Goal: Task Accomplishment & Management: Manage account settings

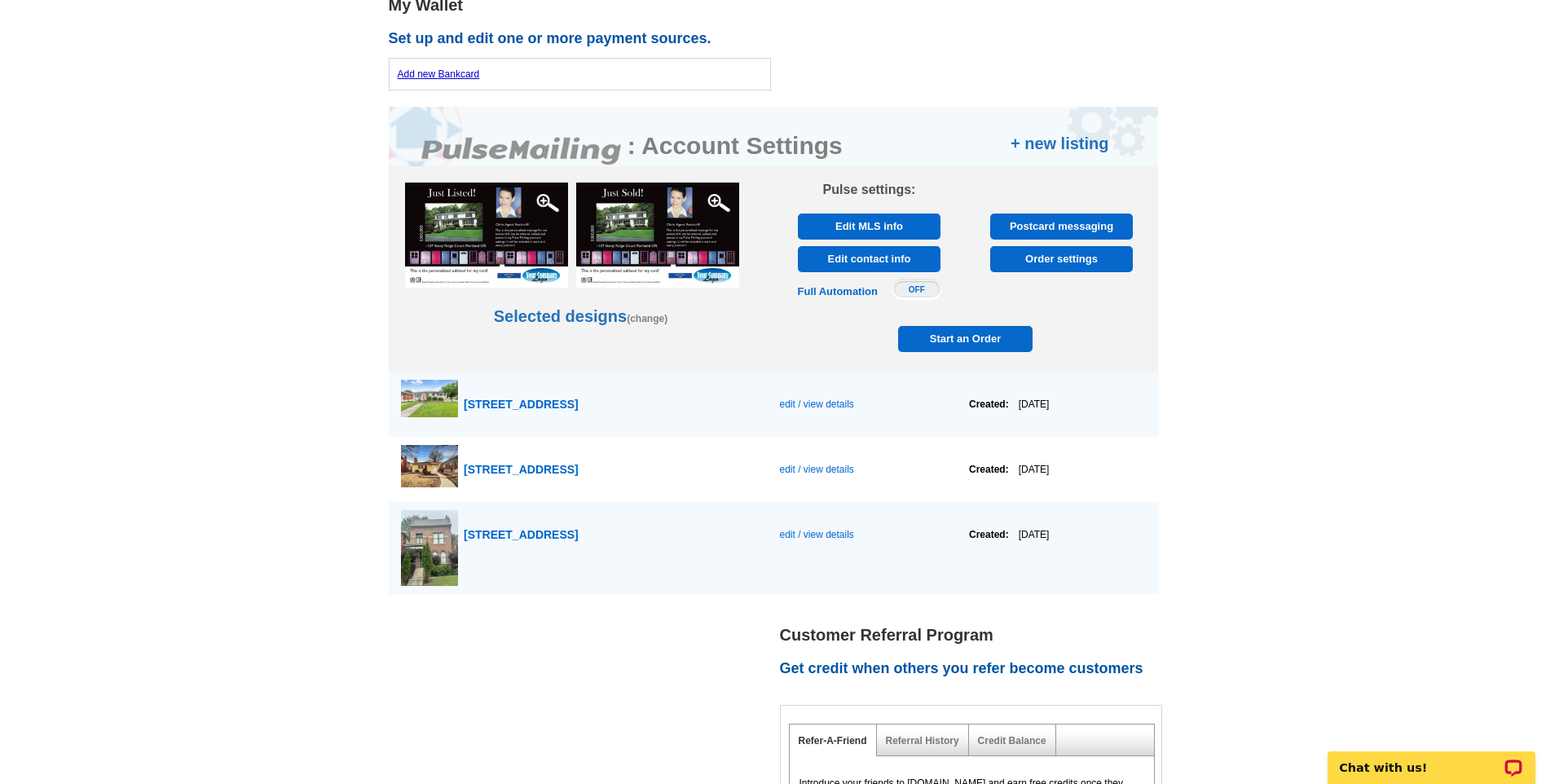
scroll to position [815, 0]
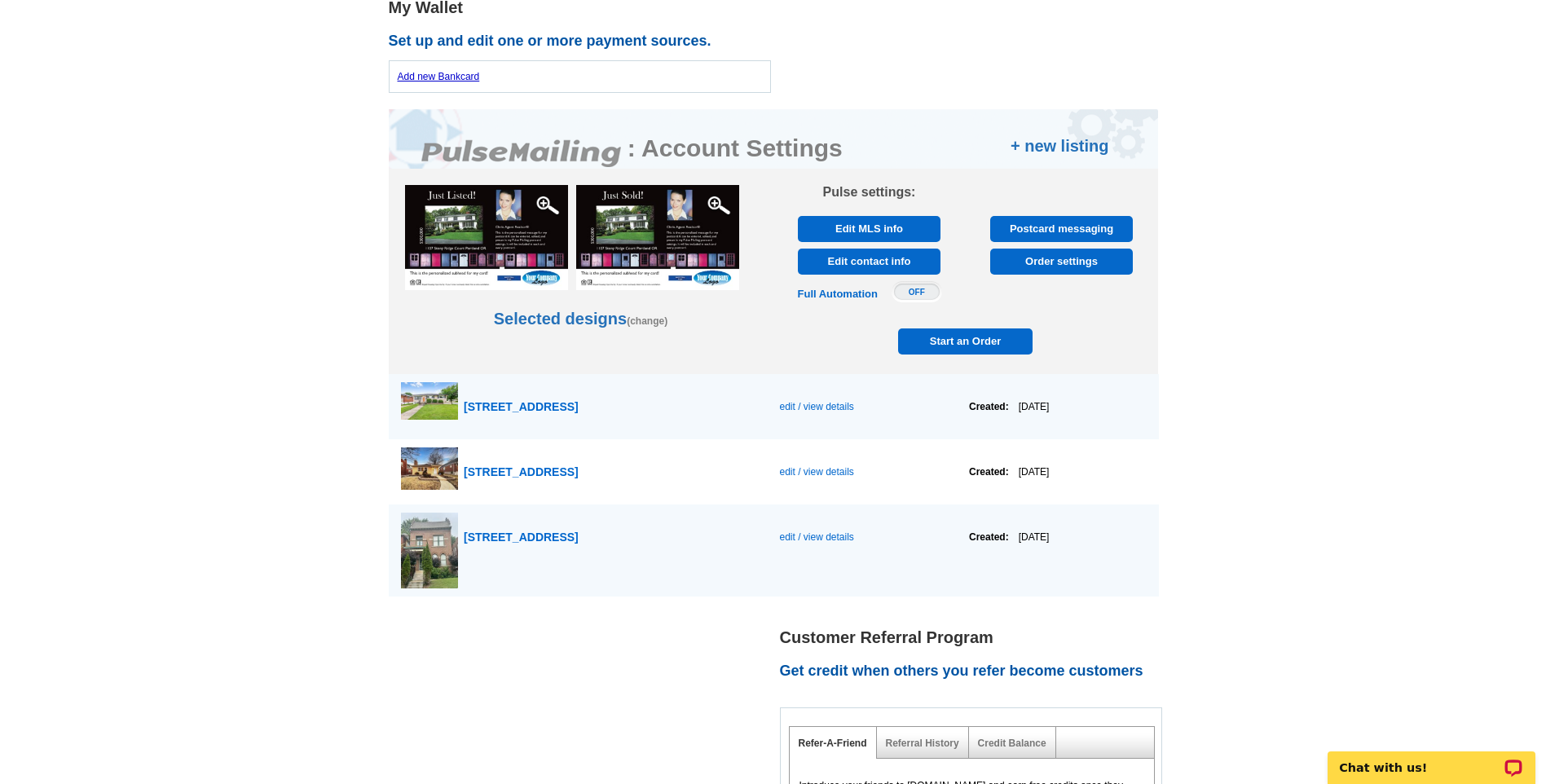
click at [1047, 260] on span "Order settings" at bounding box center [1061, 262] width 133 height 26
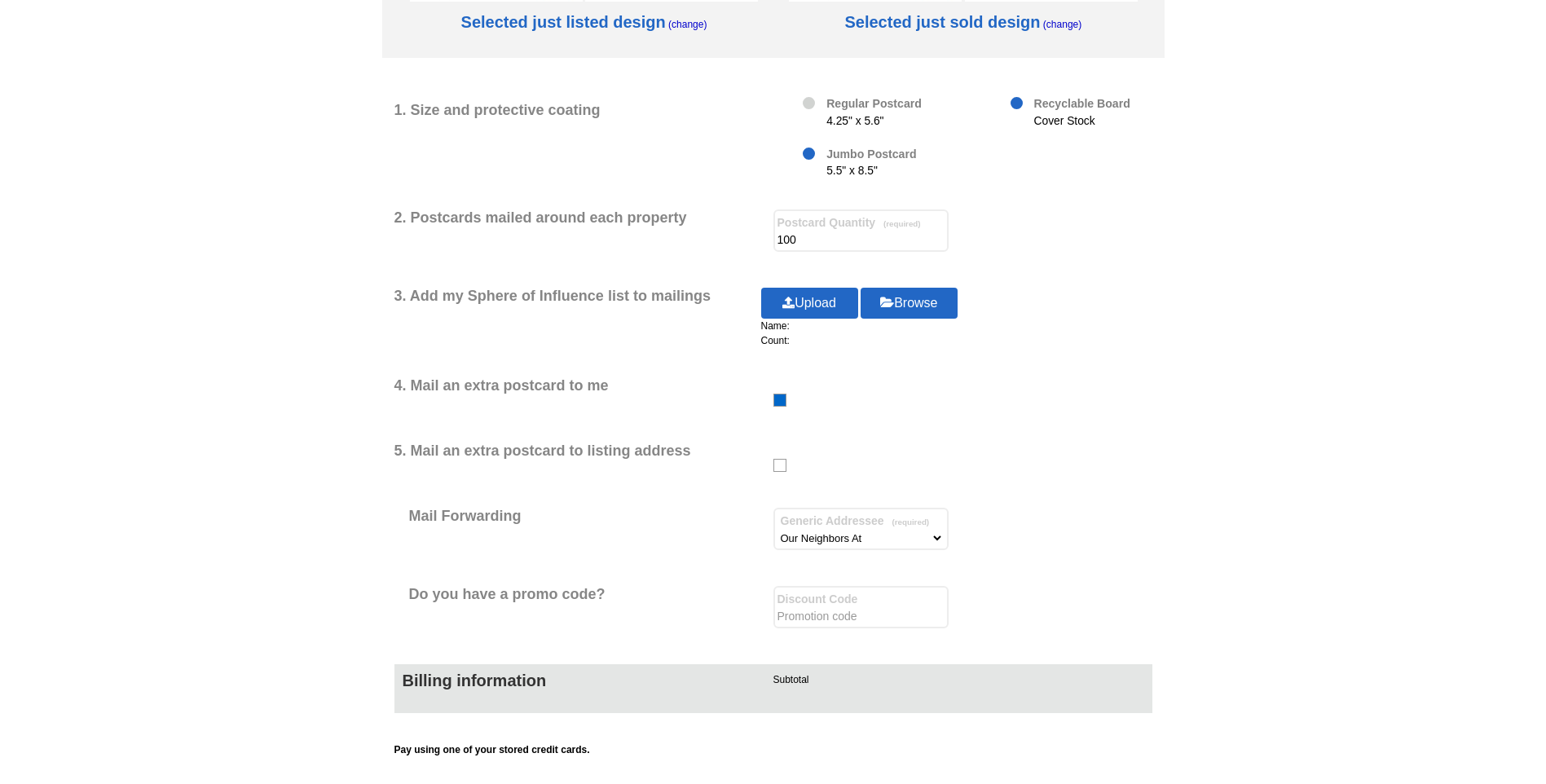
scroll to position [326, 0]
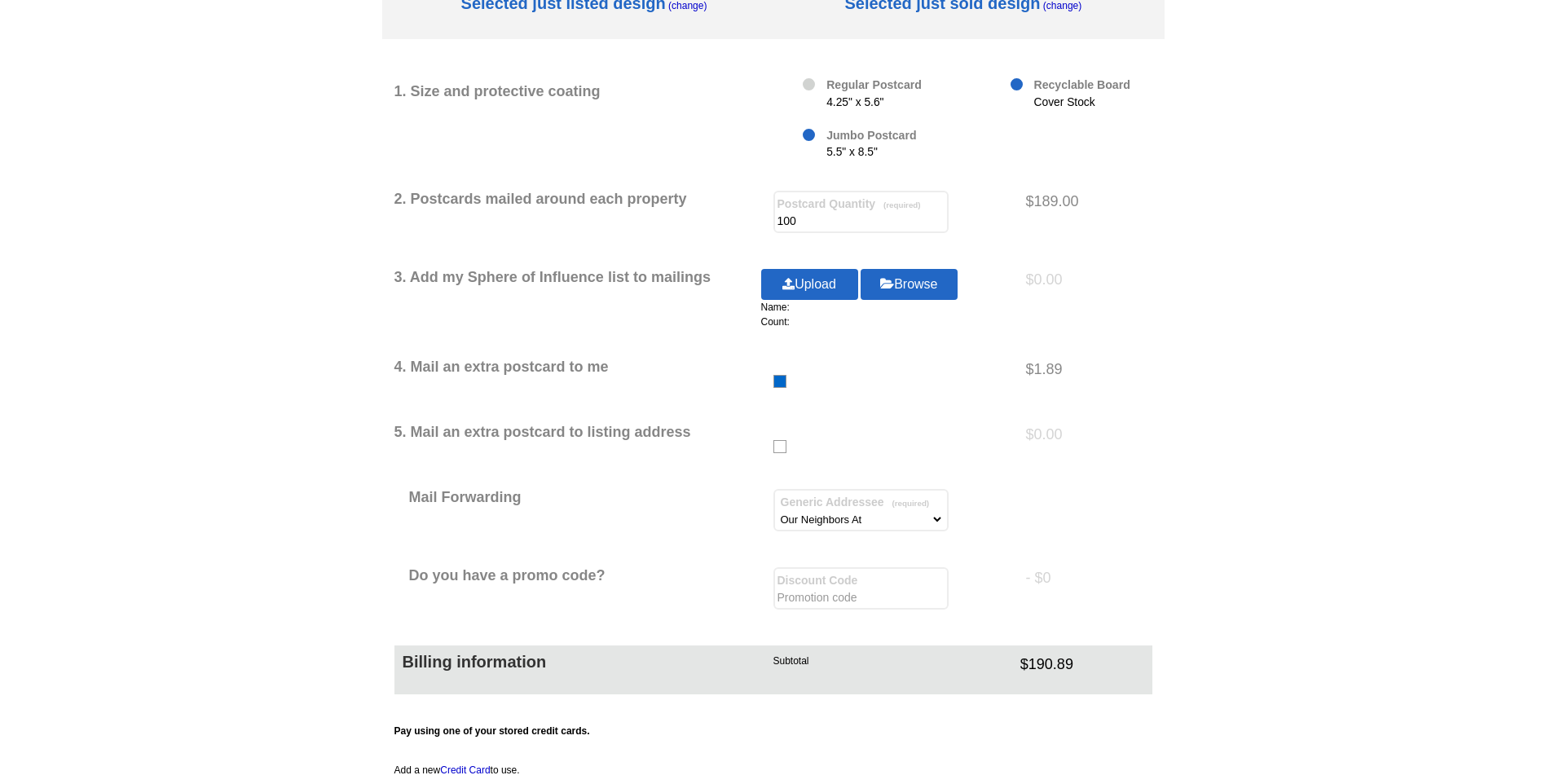
click at [823, 602] on input "text" at bounding box center [860, 597] width 167 height 16
paste input "REM40"
type input "REM40"
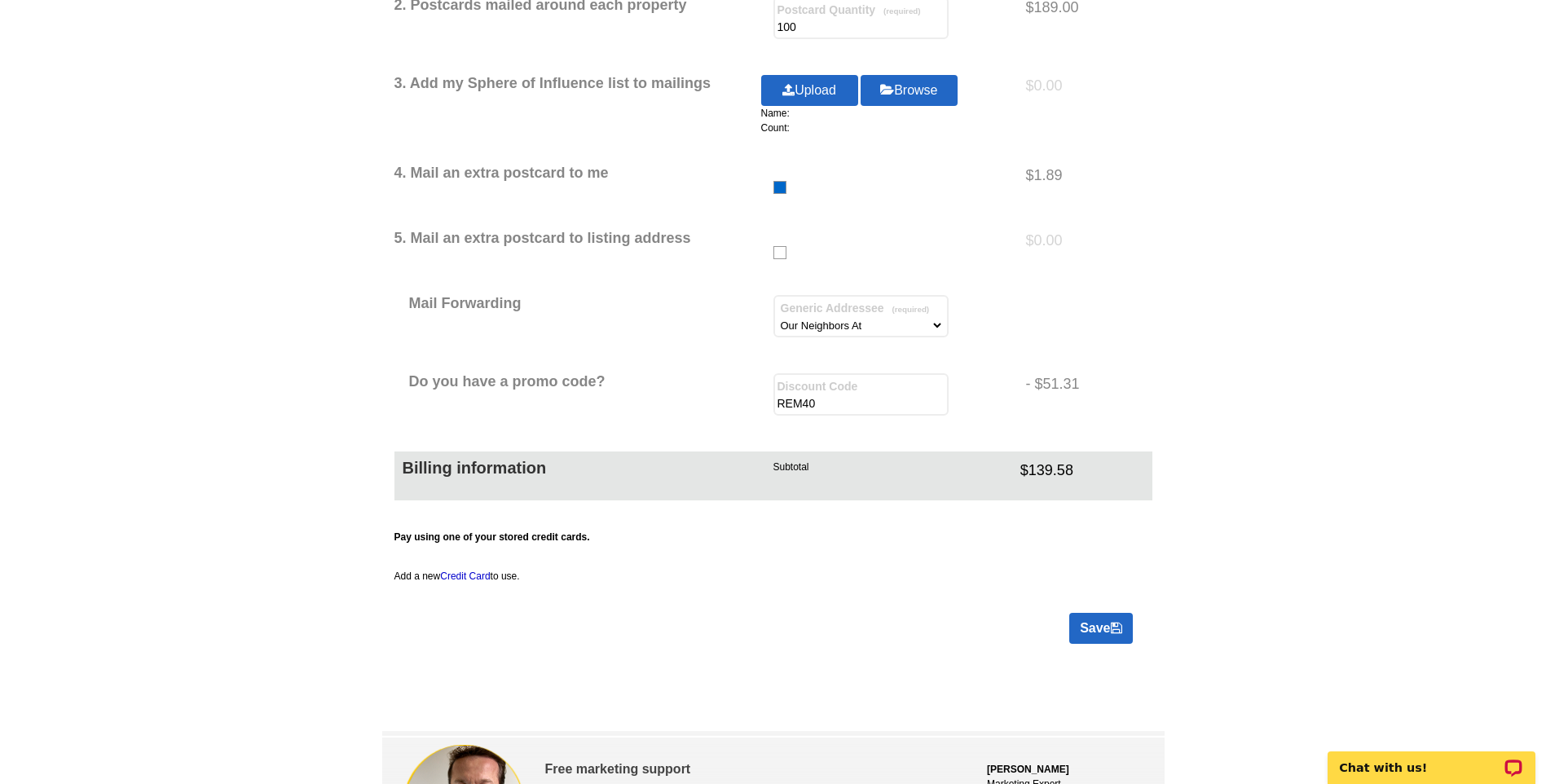
scroll to position [570, 0]
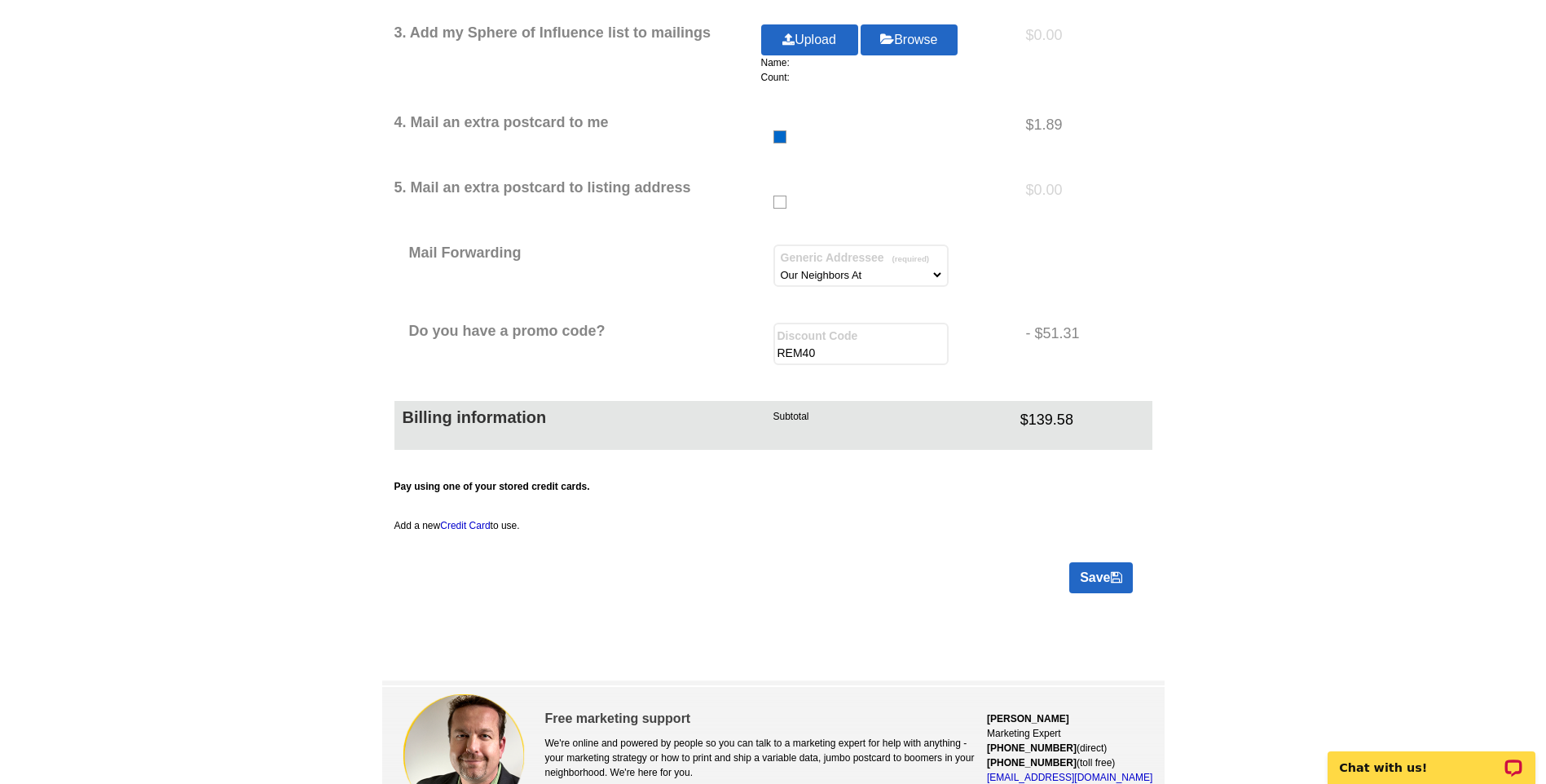
click at [1104, 578] on link "Save" at bounding box center [1100, 577] width 63 height 31
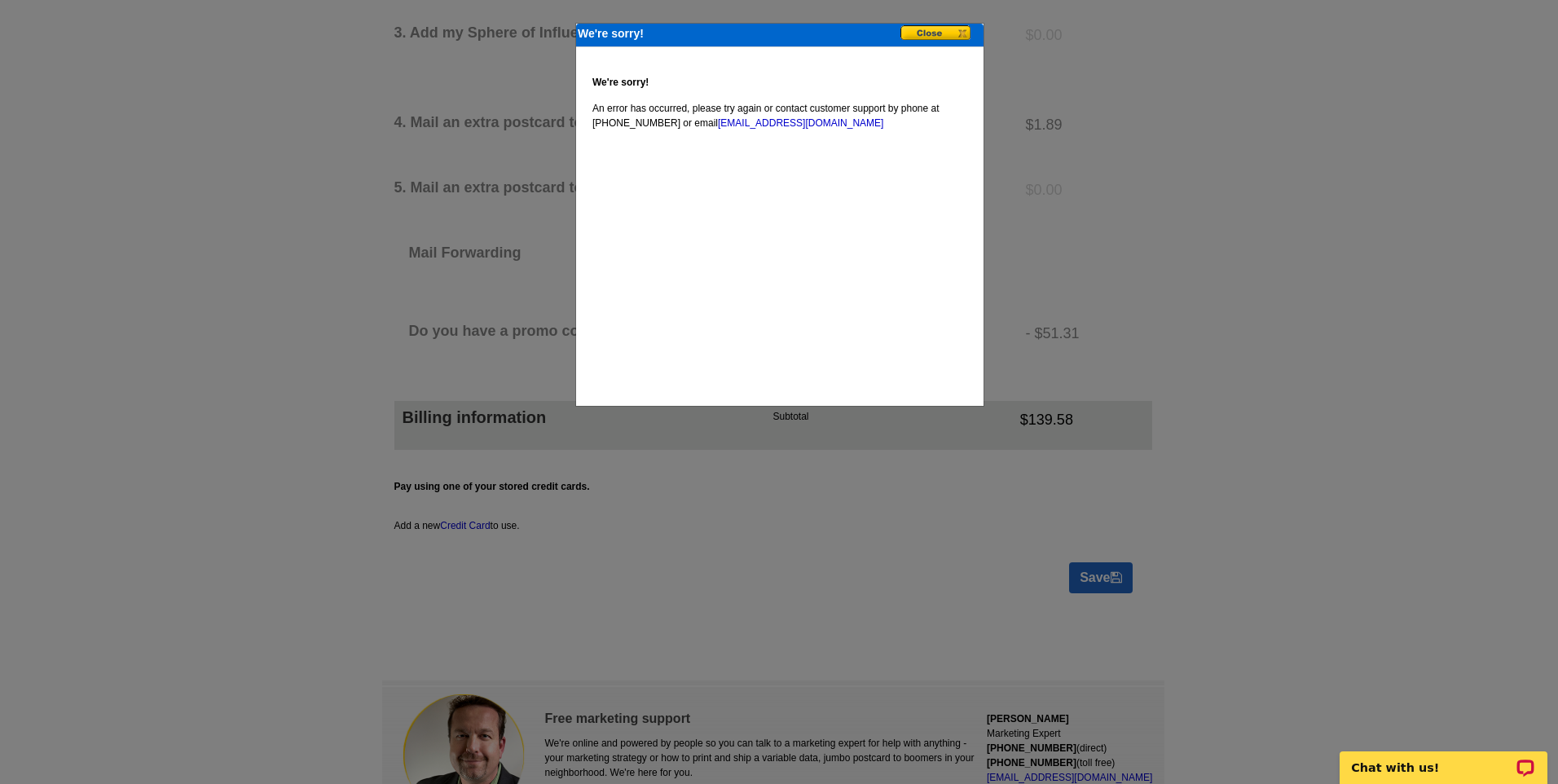
click at [927, 28] on button at bounding box center [940, 33] width 81 height 17
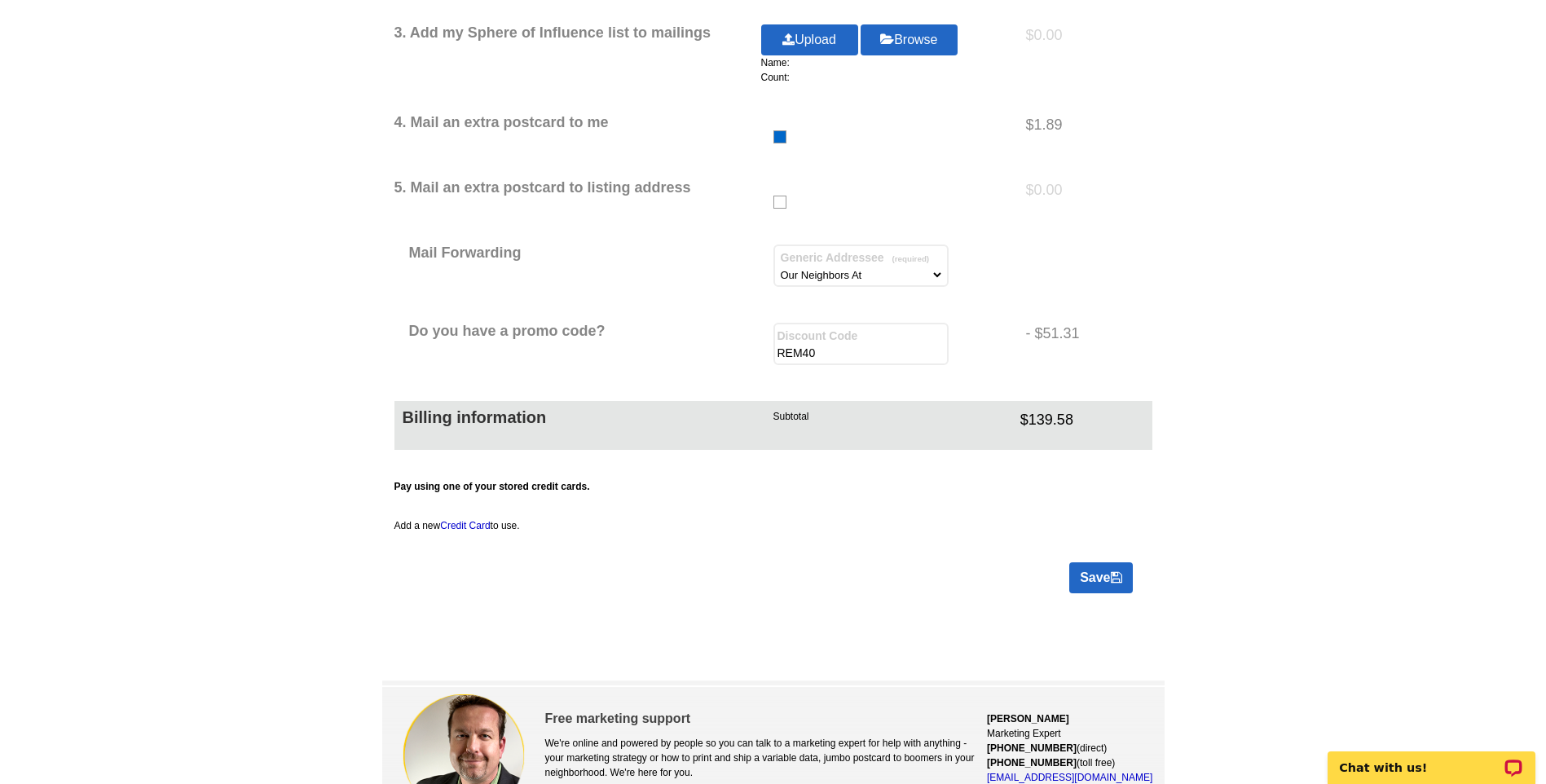
click at [1094, 580] on link "Save" at bounding box center [1100, 577] width 63 height 31
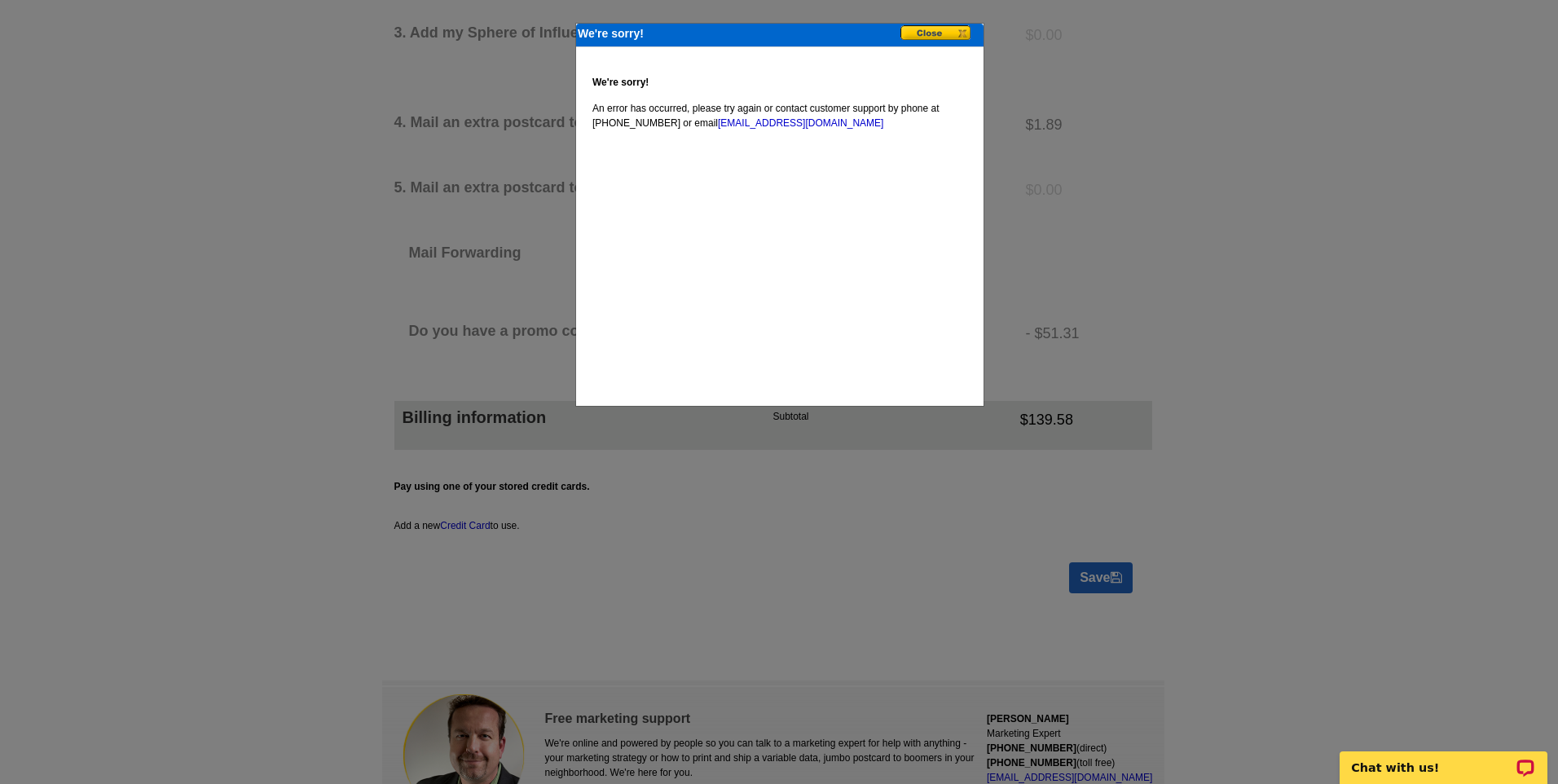
click at [922, 29] on button at bounding box center [940, 33] width 81 height 17
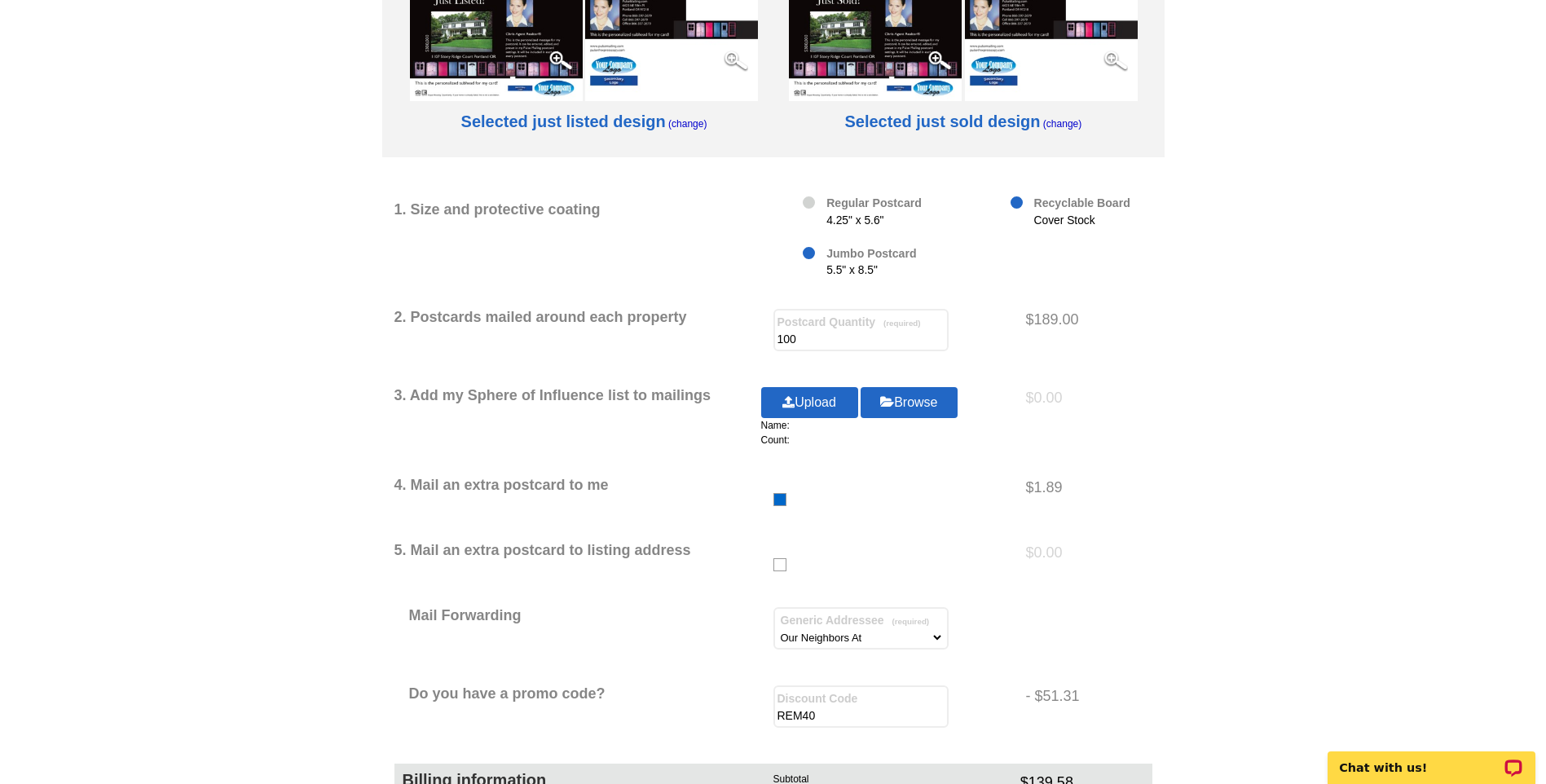
scroll to position [0, 0]
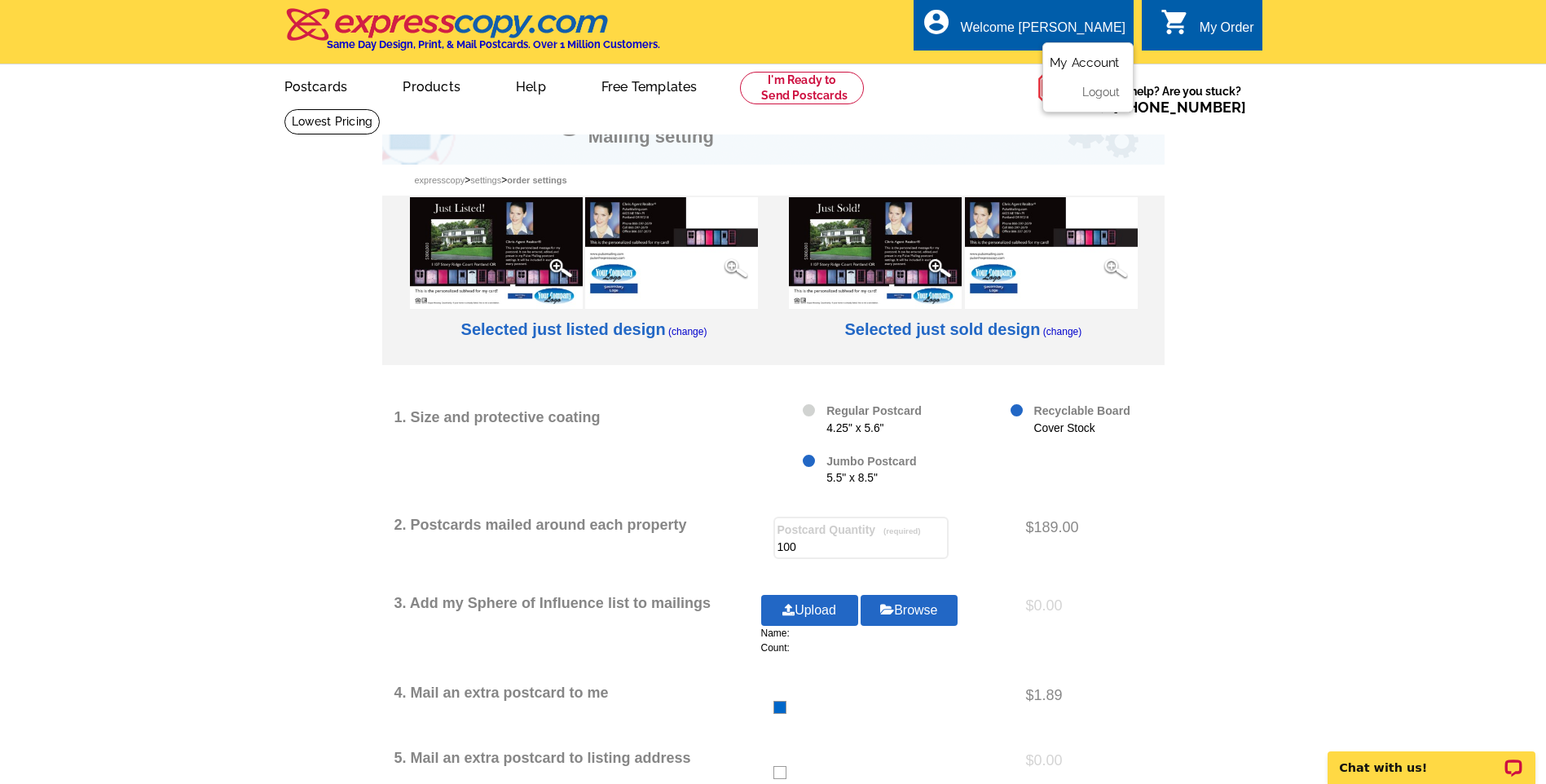
click at [1094, 61] on link "My Account" at bounding box center [1084, 62] width 70 height 15
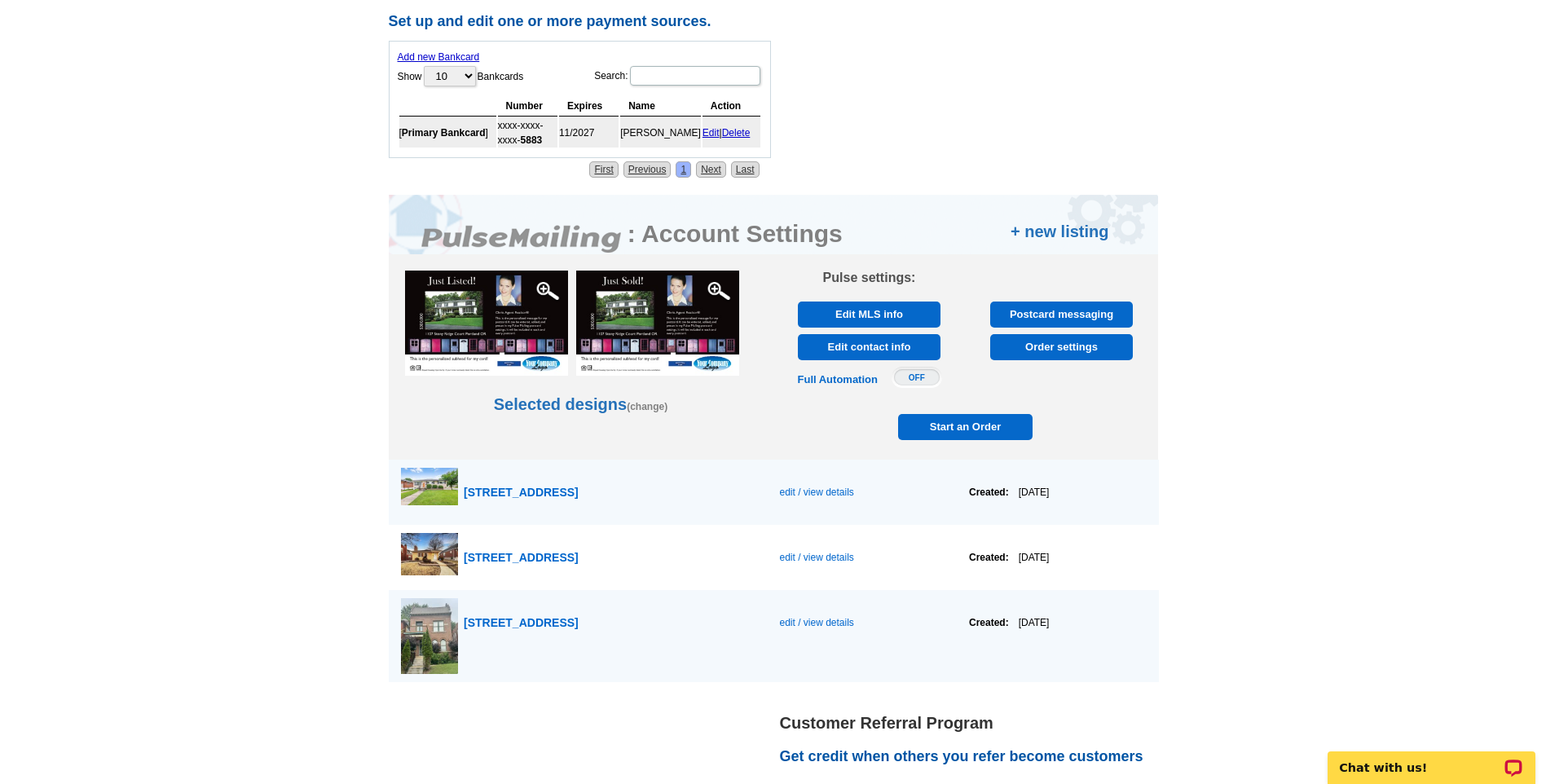
scroll to position [733, 0]
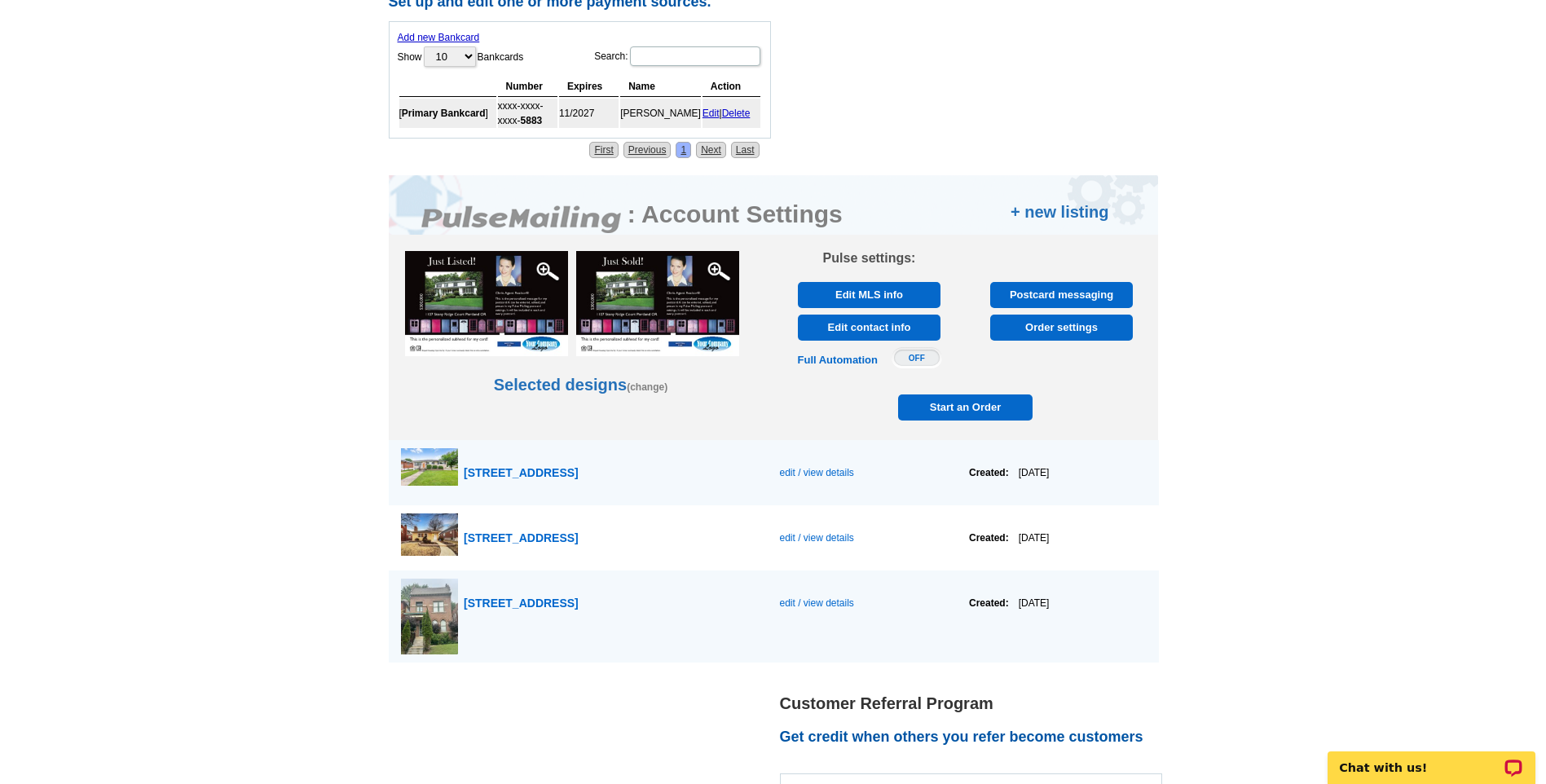
click at [1067, 213] on link "+ new listing" at bounding box center [1059, 212] width 99 height 24
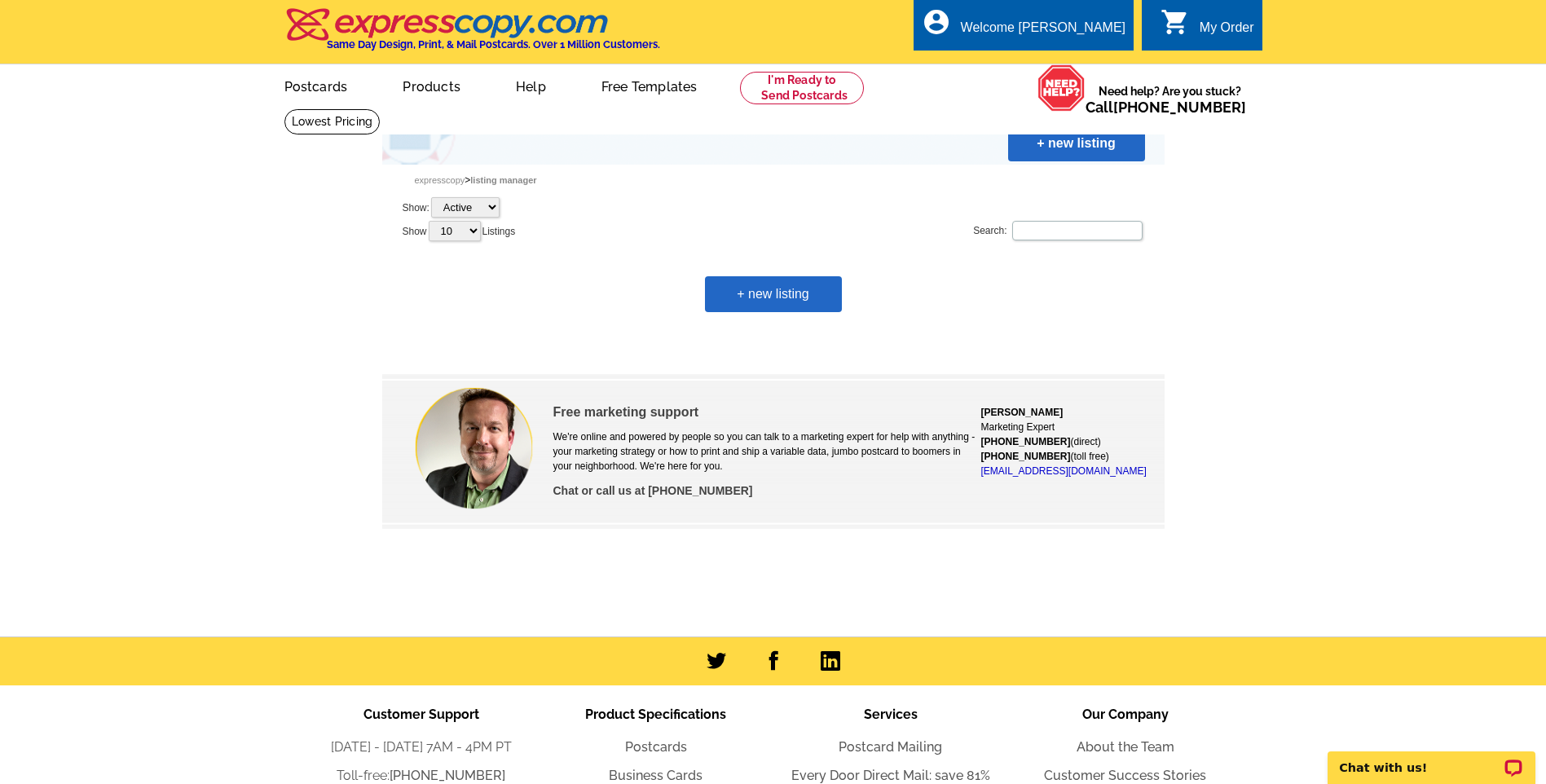
click at [777, 294] on link "+ new listing" at bounding box center [773, 294] width 137 height 36
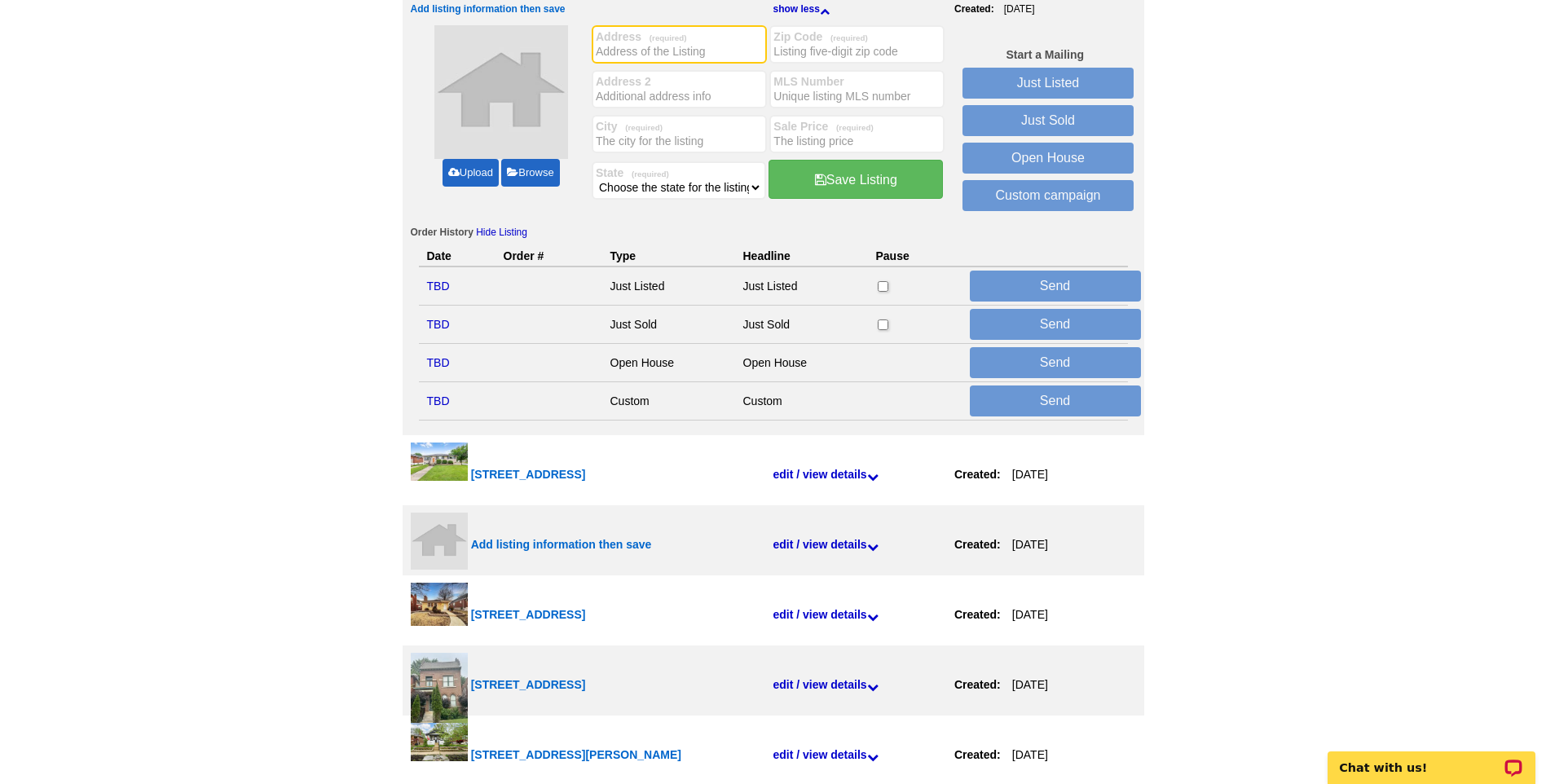
scroll to position [326, 0]
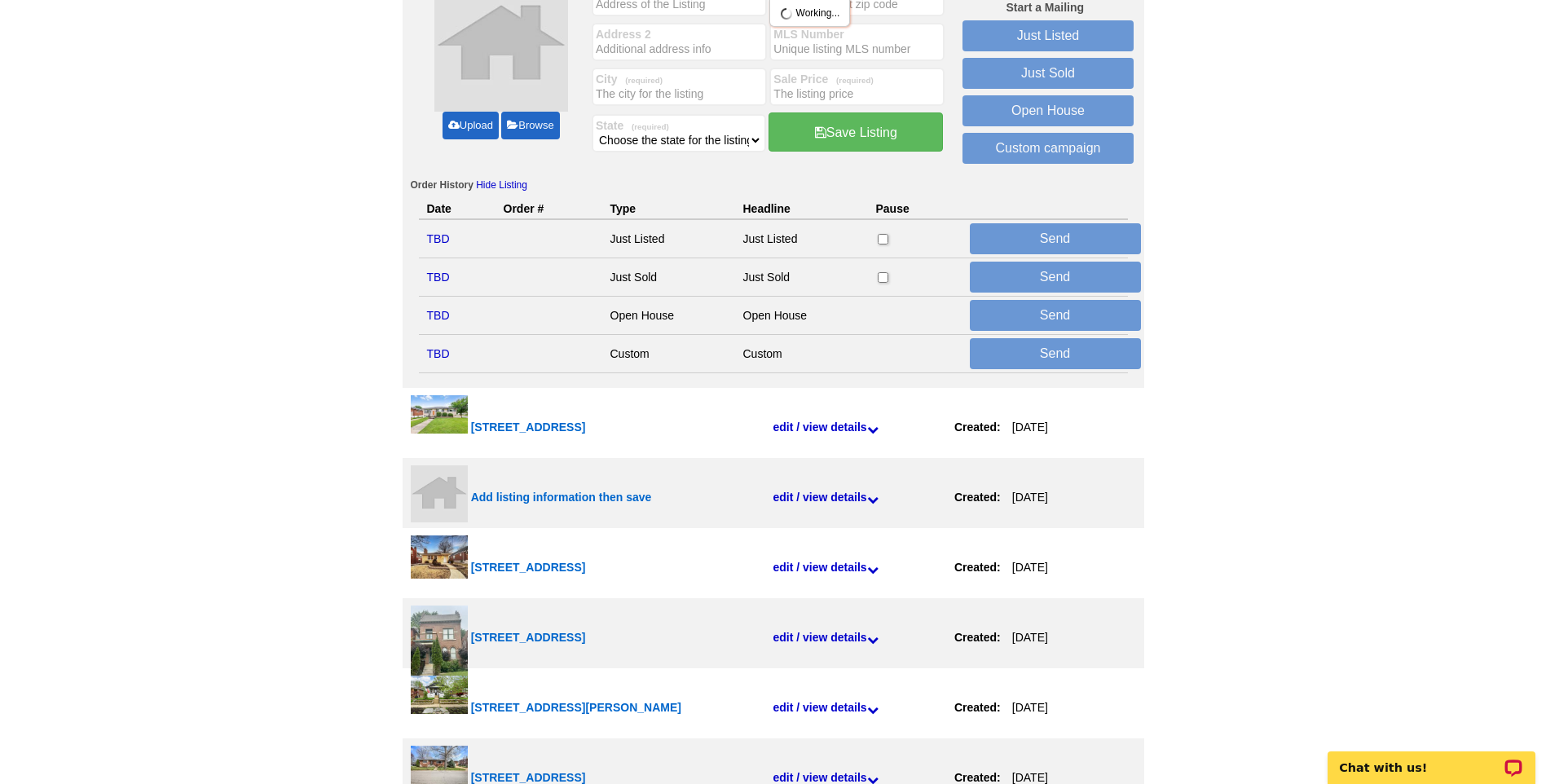
click at [801, 499] on link "edit / view details" at bounding box center [863, 497] width 182 height 49
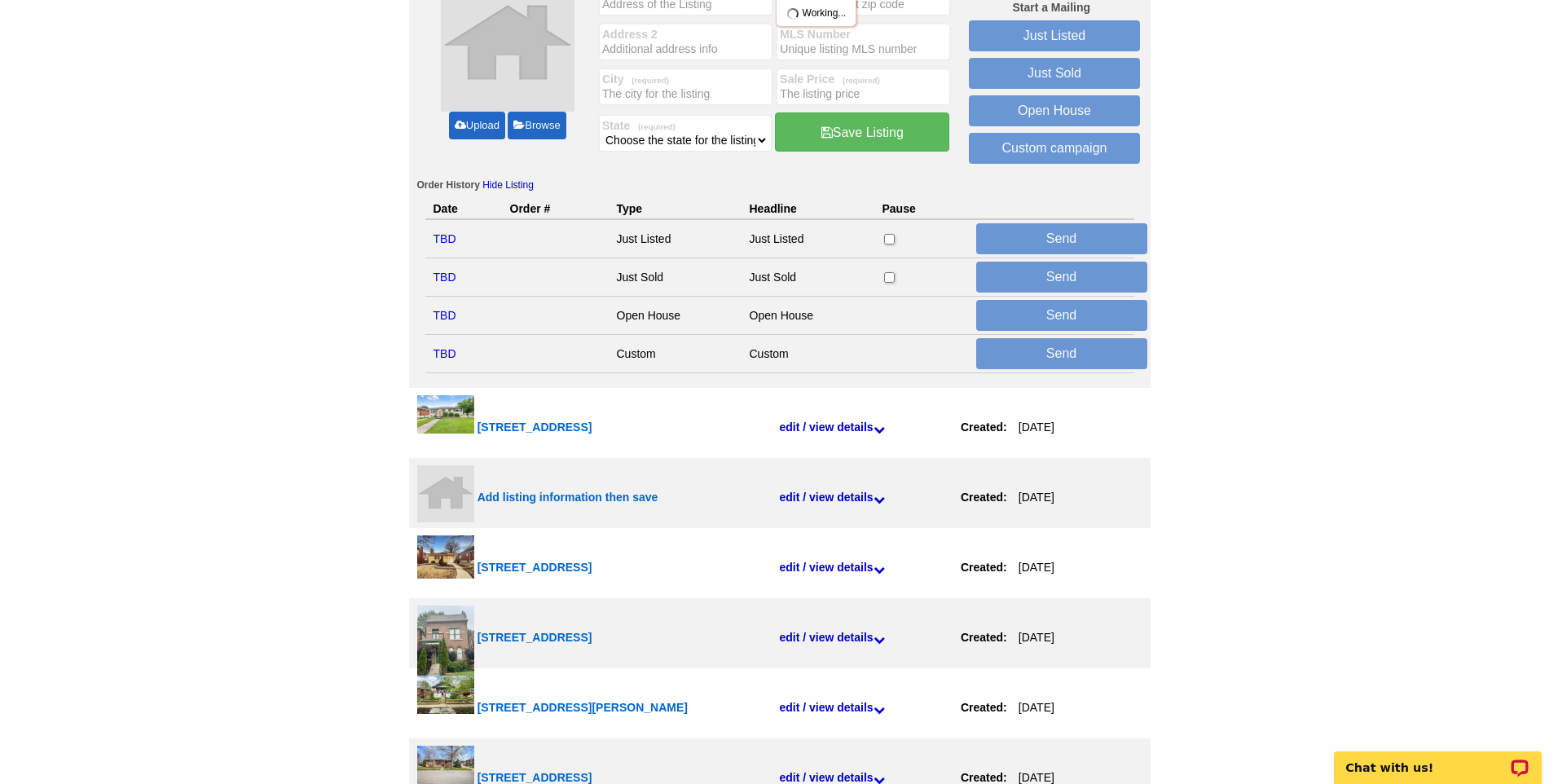
scroll to position [323, 0]
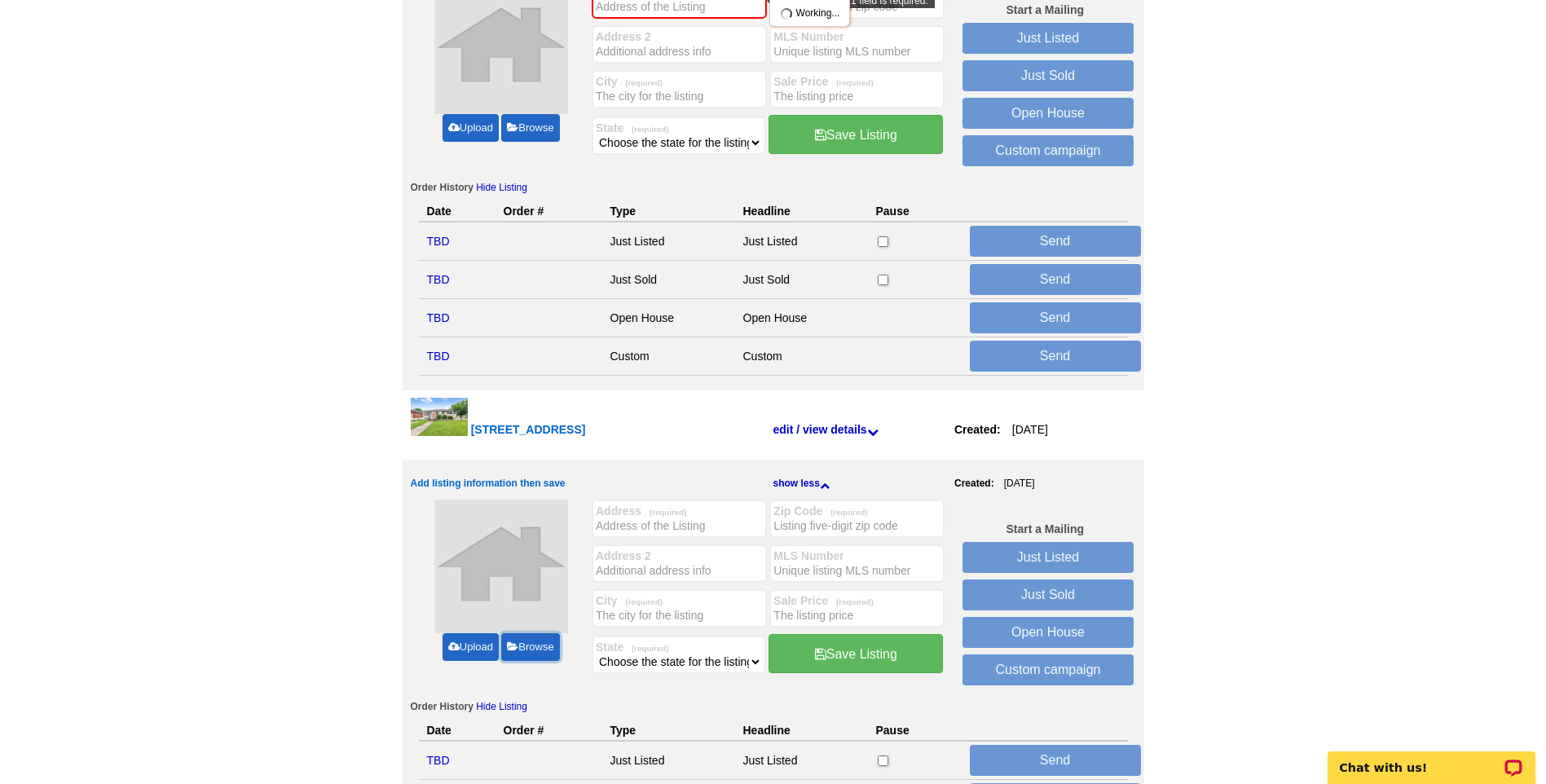
click at [526, 643] on link "Browse" at bounding box center [530, 647] width 58 height 28
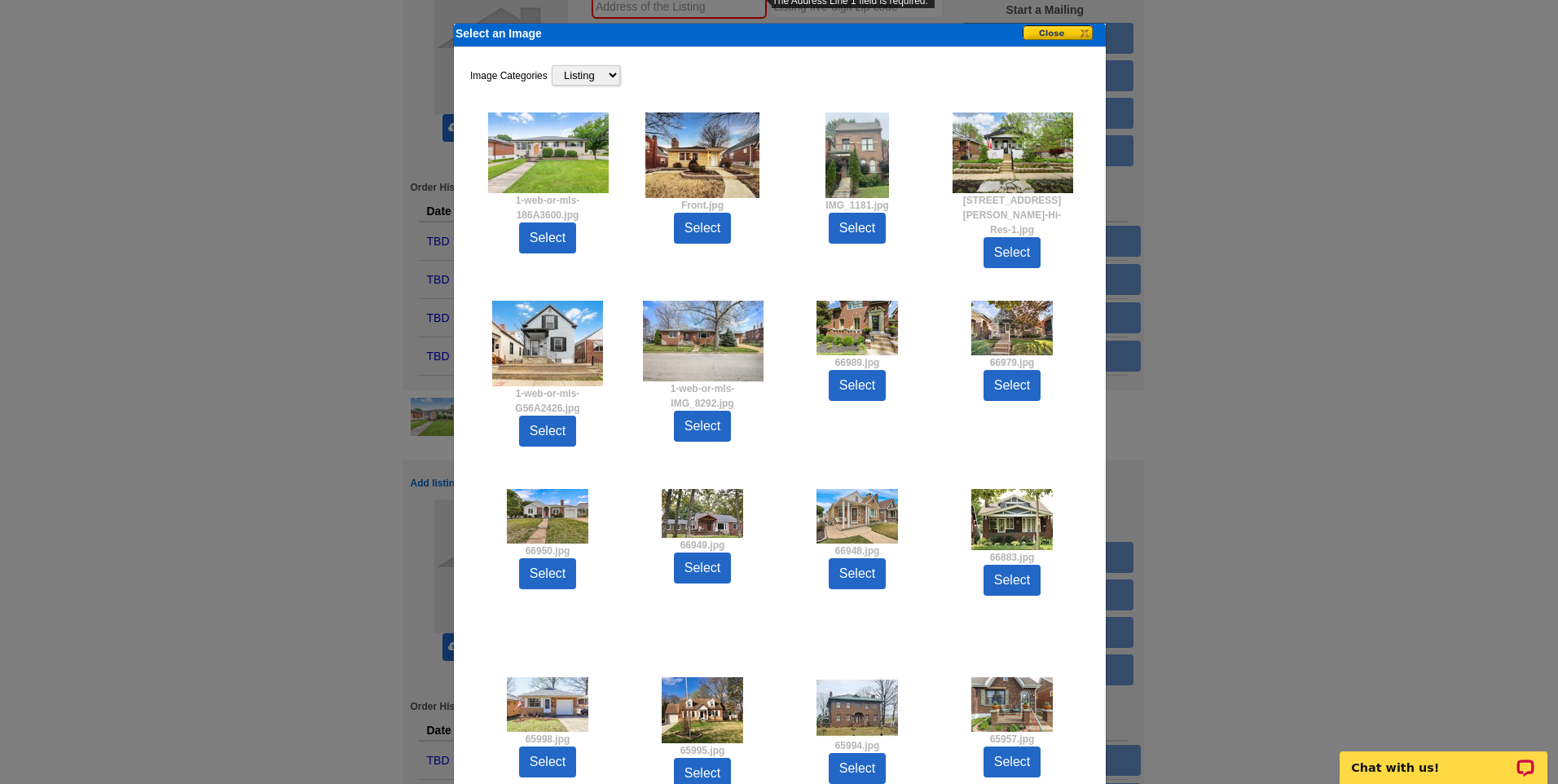
click at [1064, 34] on button at bounding box center [1063, 33] width 81 height 17
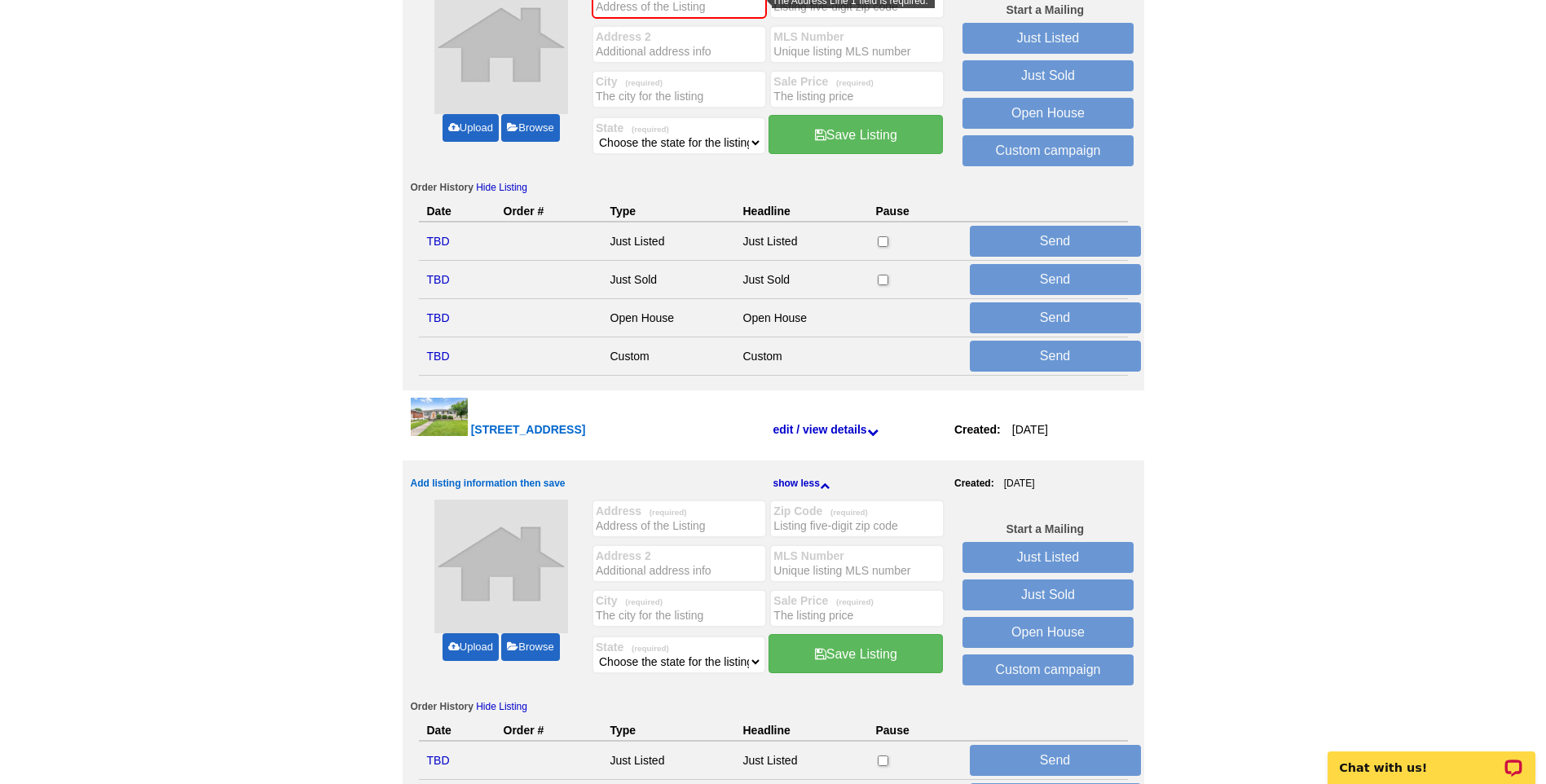
click at [464, 647] on link "Upload" at bounding box center [470, 647] width 56 height 28
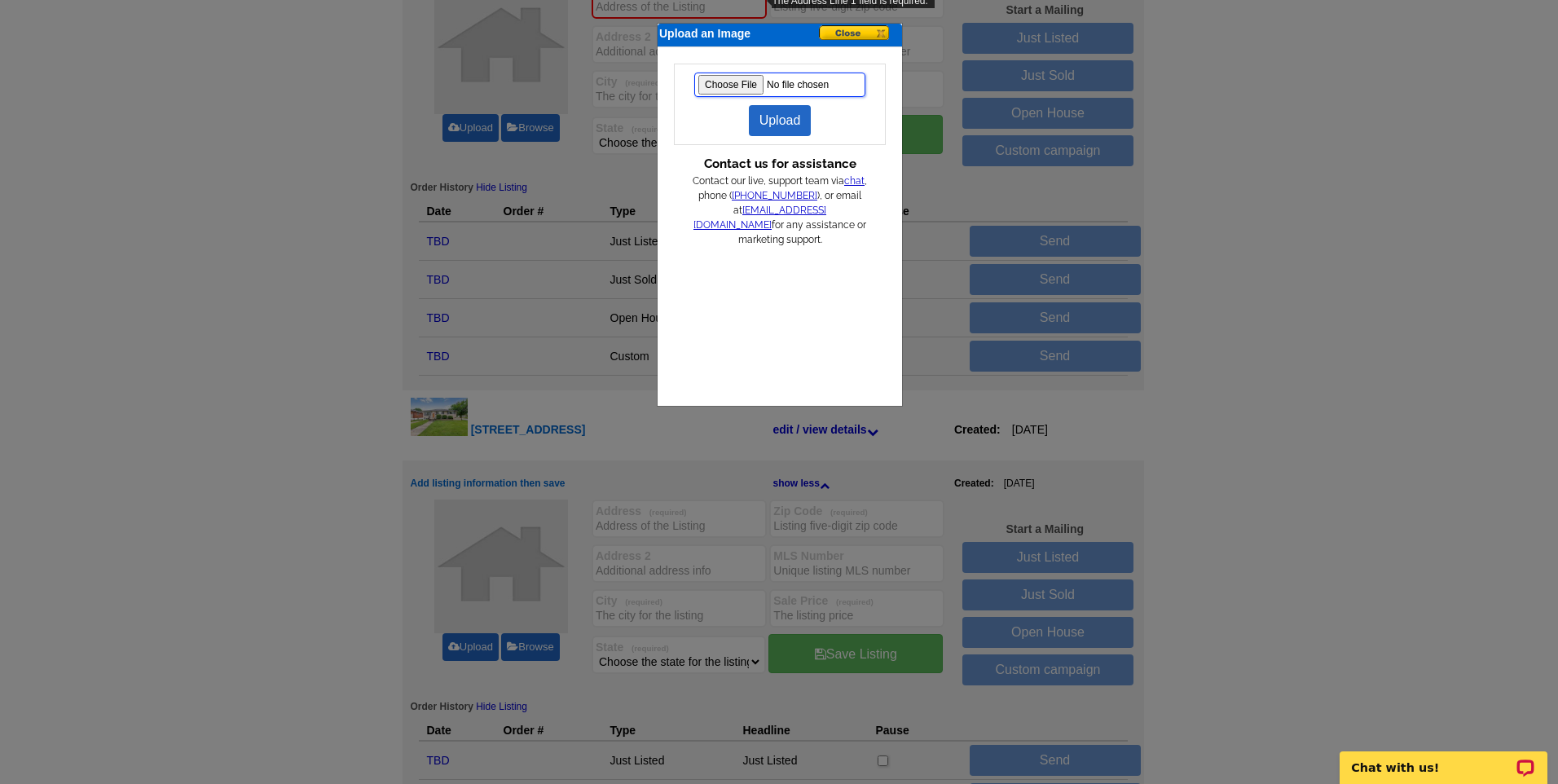
click at [737, 87] on input "file" at bounding box center [779, 85] width 171 height 24
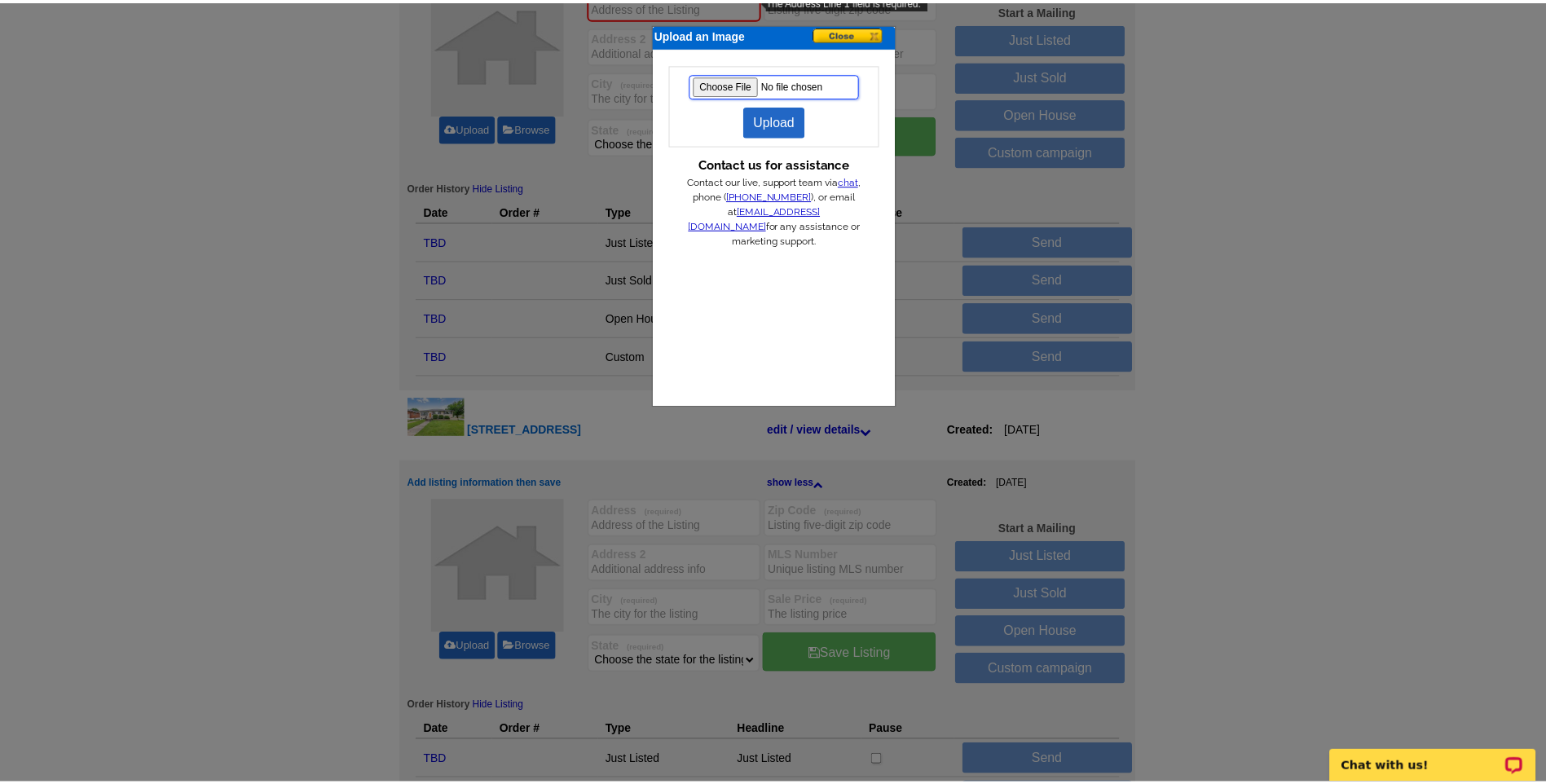
scroll to position [0, 0]
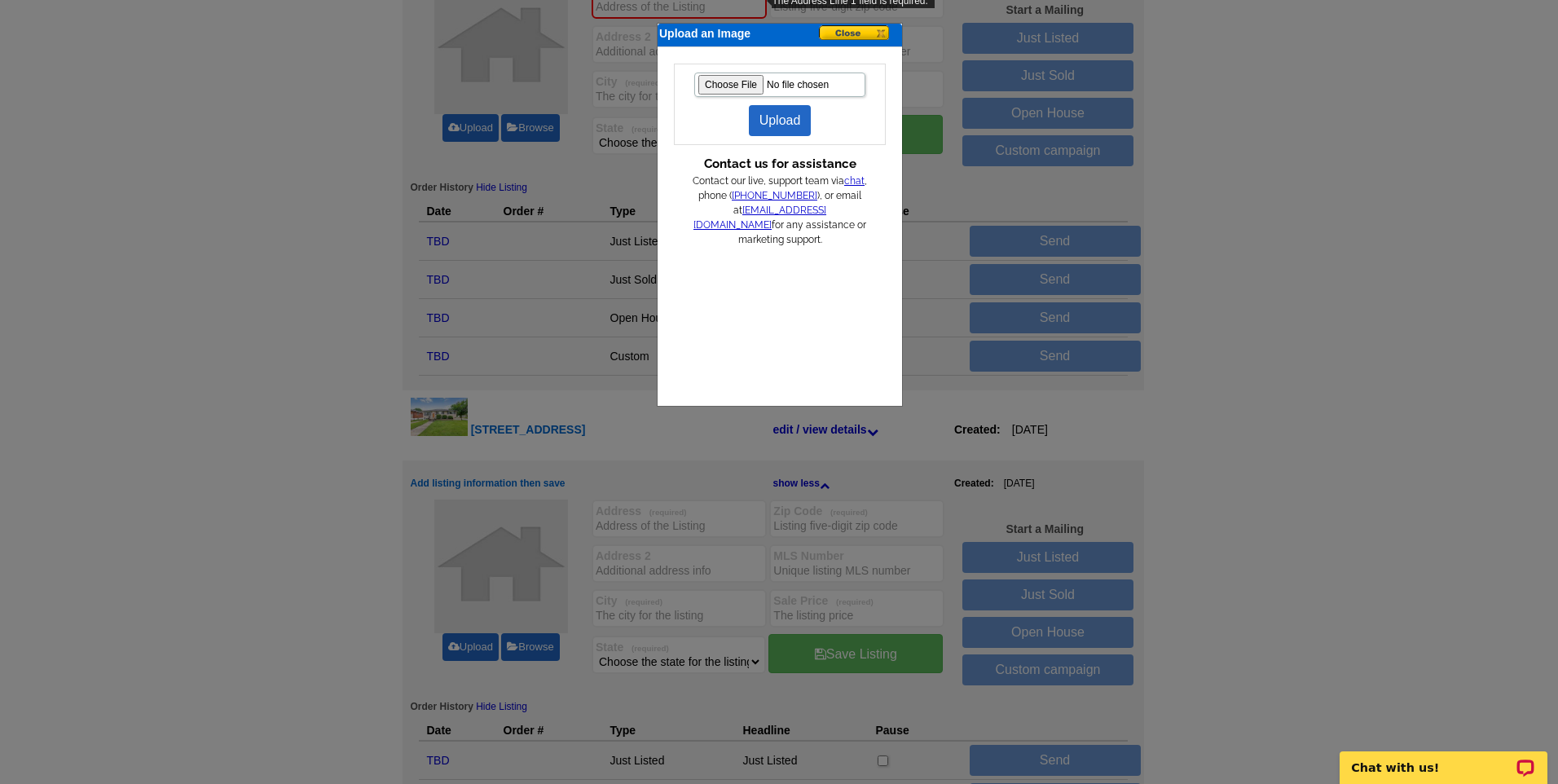
click at [787, 118] on link "Upload" at bounding box center [780, 120] width 63 height 31
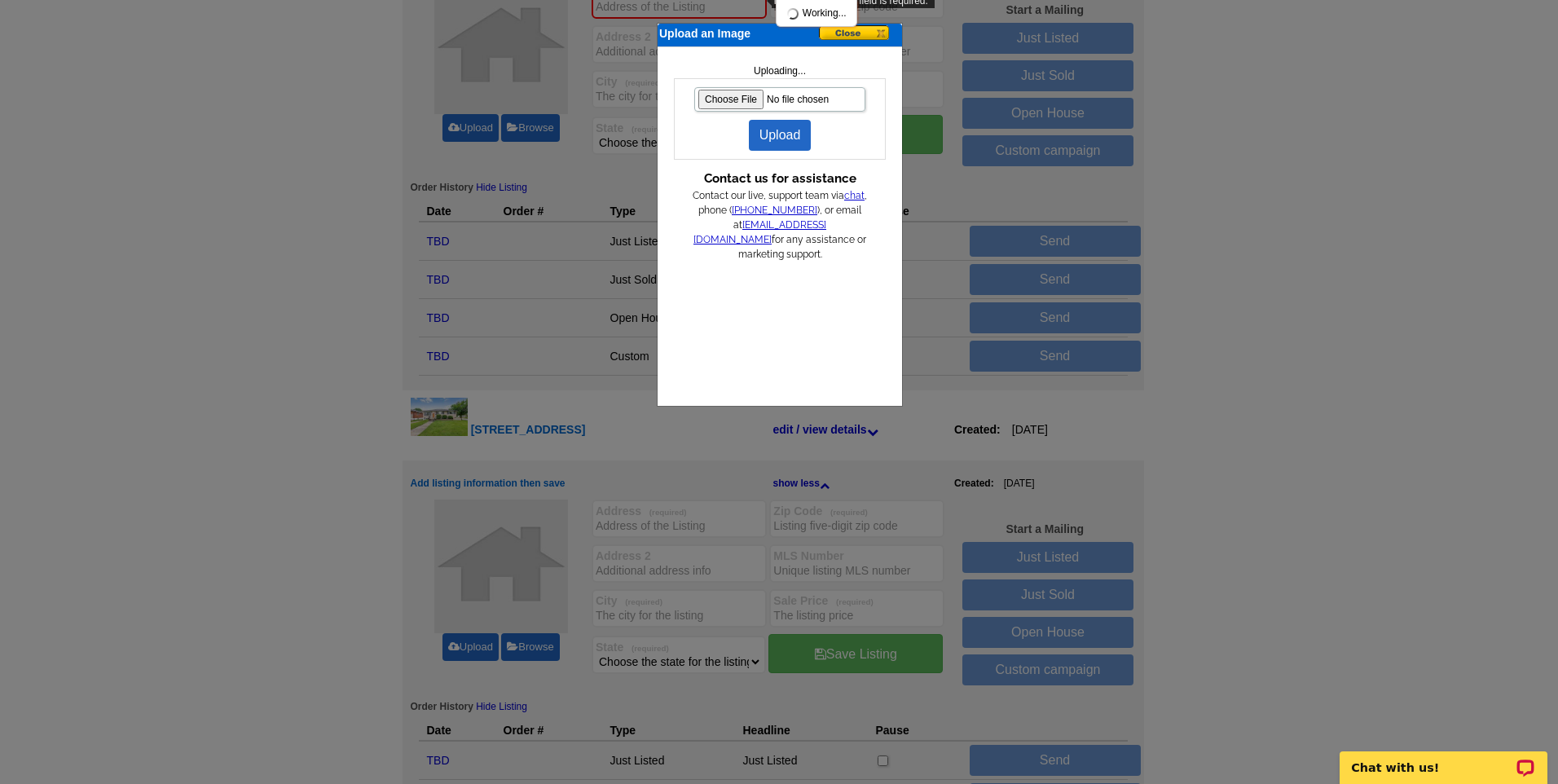
click at [860, 34] on button at bounding box center [859, 33] width 81 height 17
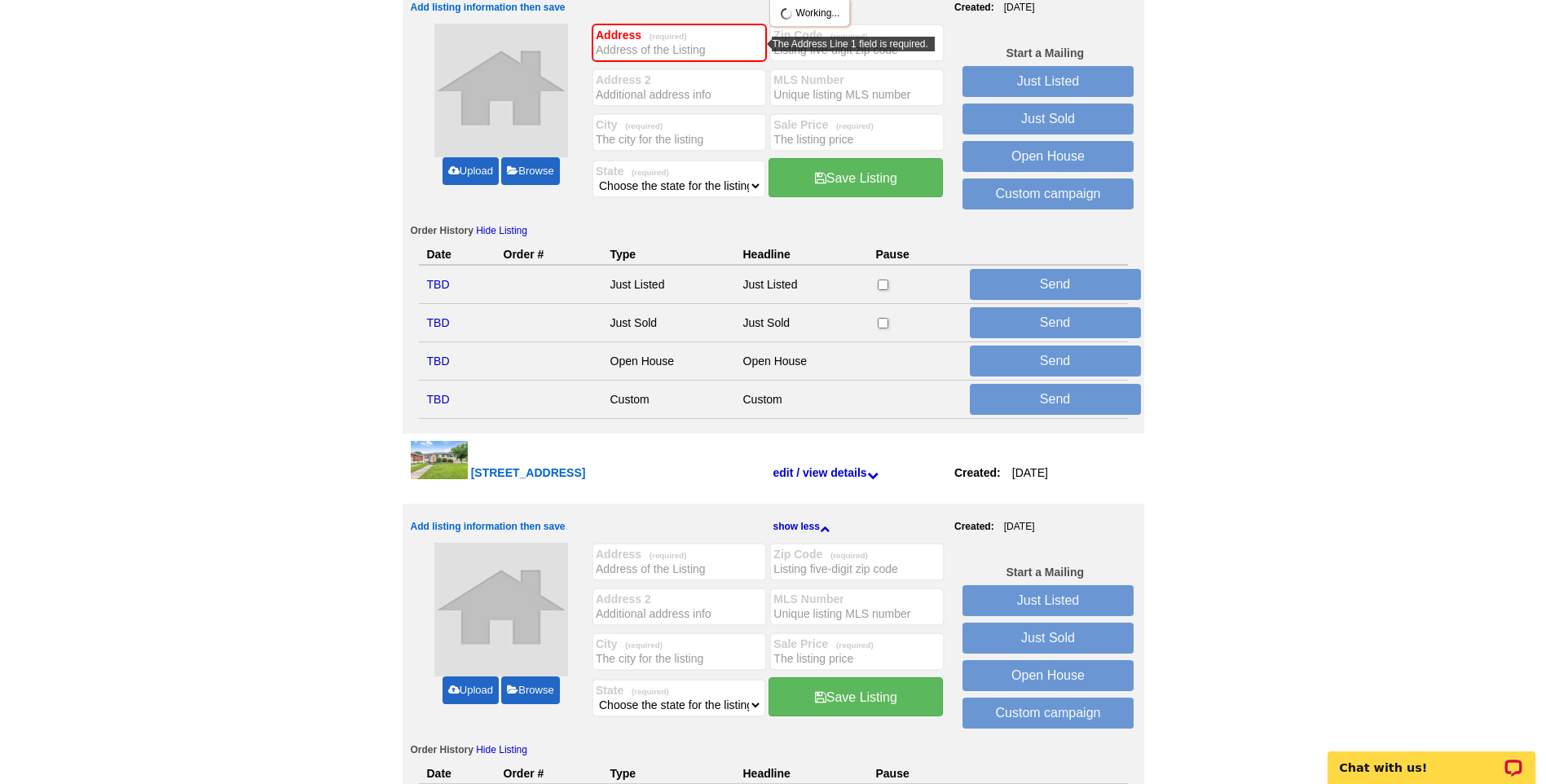
scroll to position [242, 0]
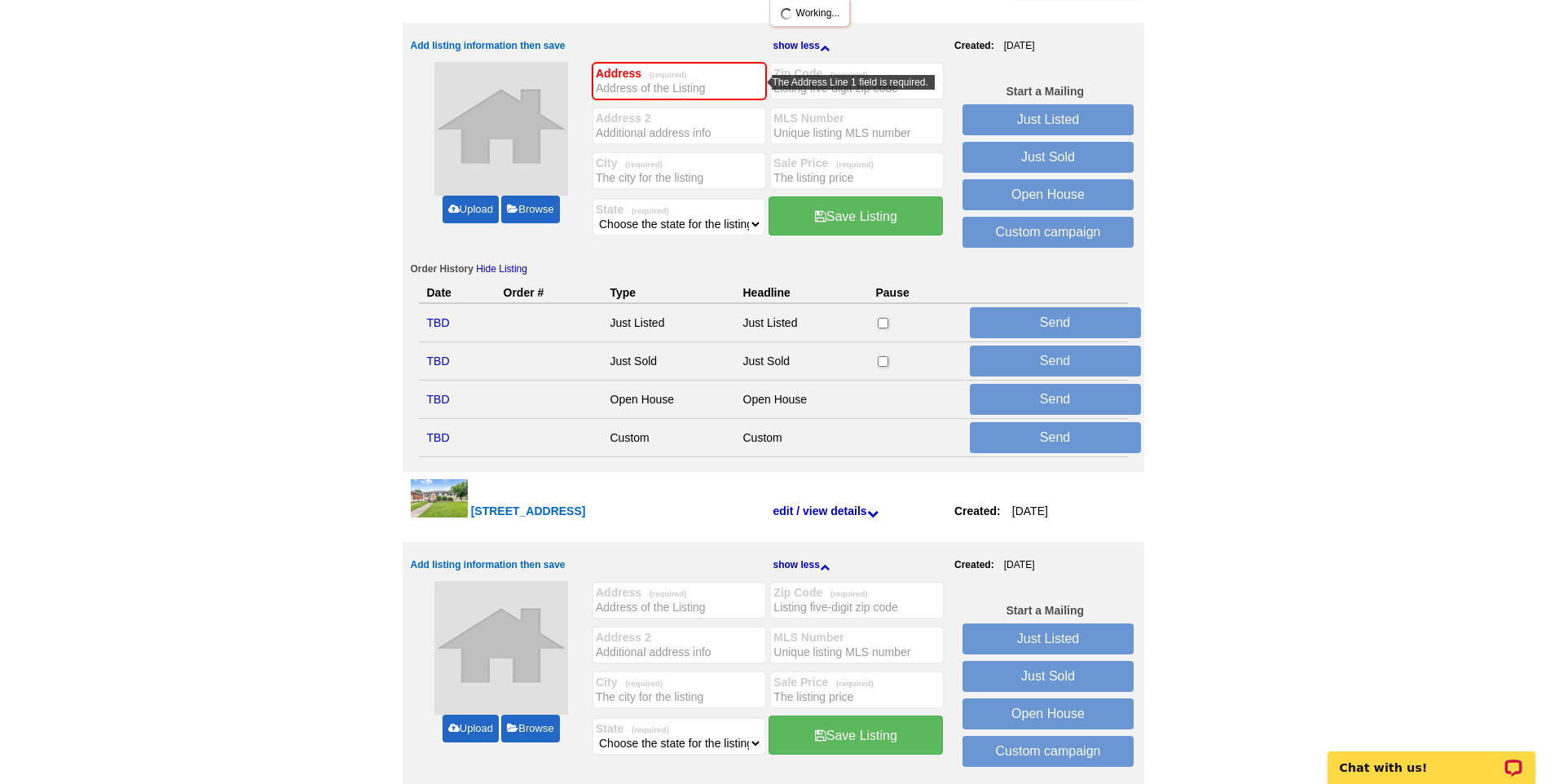
click at [477, 213] on link "Upload" at bounding box center [470, 210] width 56 height 28
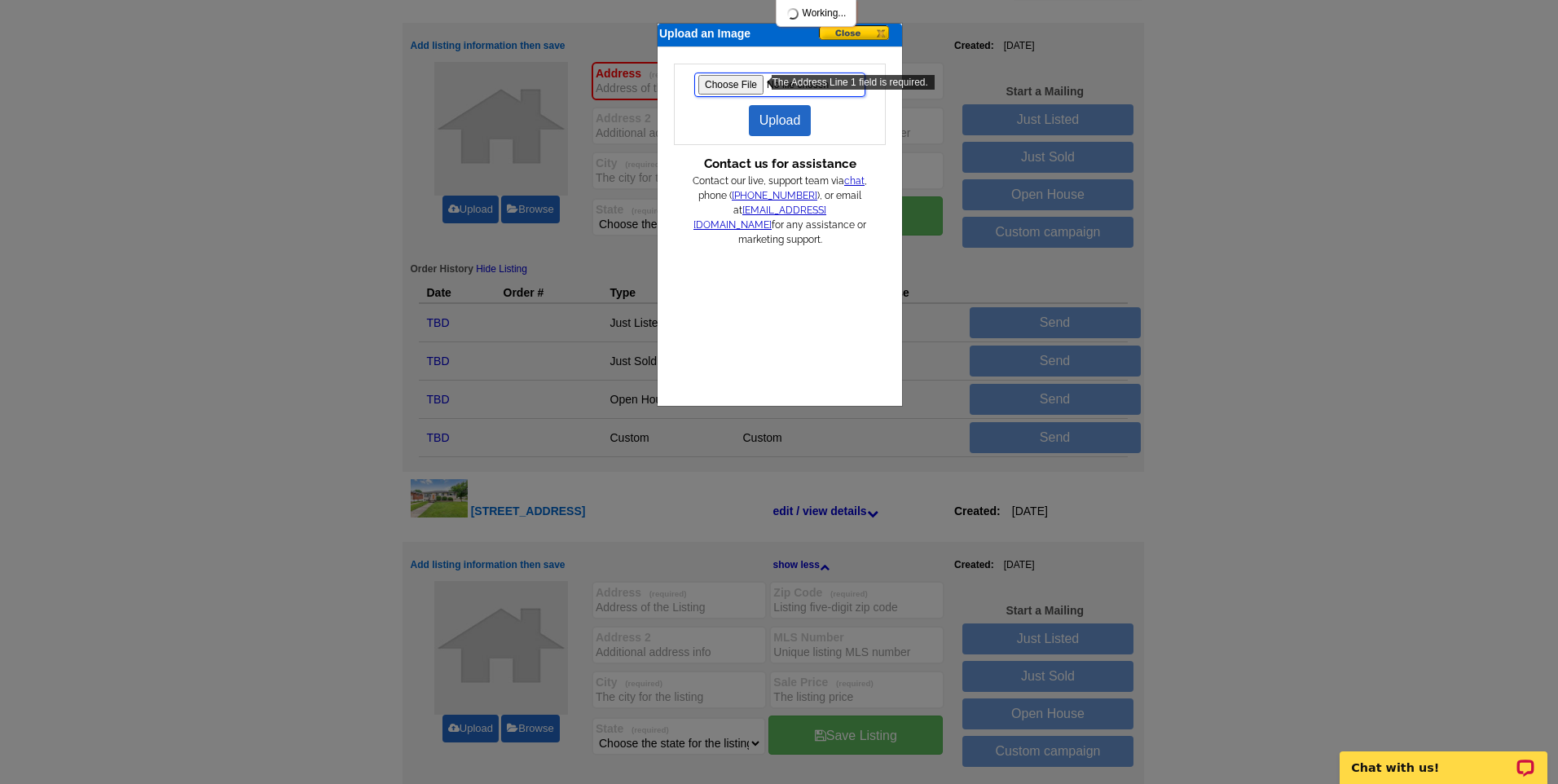
click at [727, 77] on input "file" at bounding box center [779, 85] width 171 height 24
type input "C:\fakepath\1-web-or-mls-186A8727.jpg"
click at [784, 117] on link "Upload" at bounding box center [780, 120] width 63 height 31
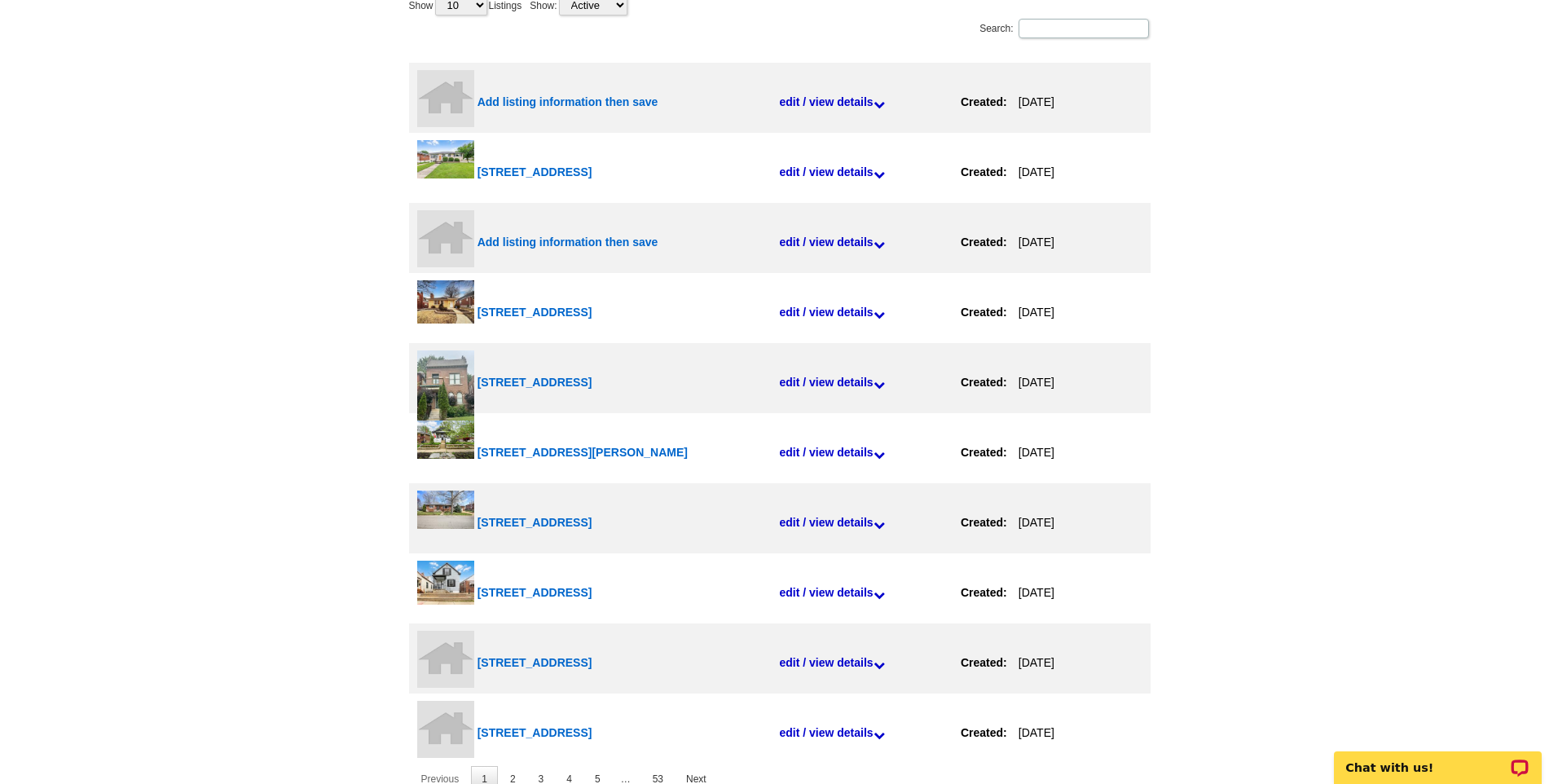
scroll to position [178, 0]
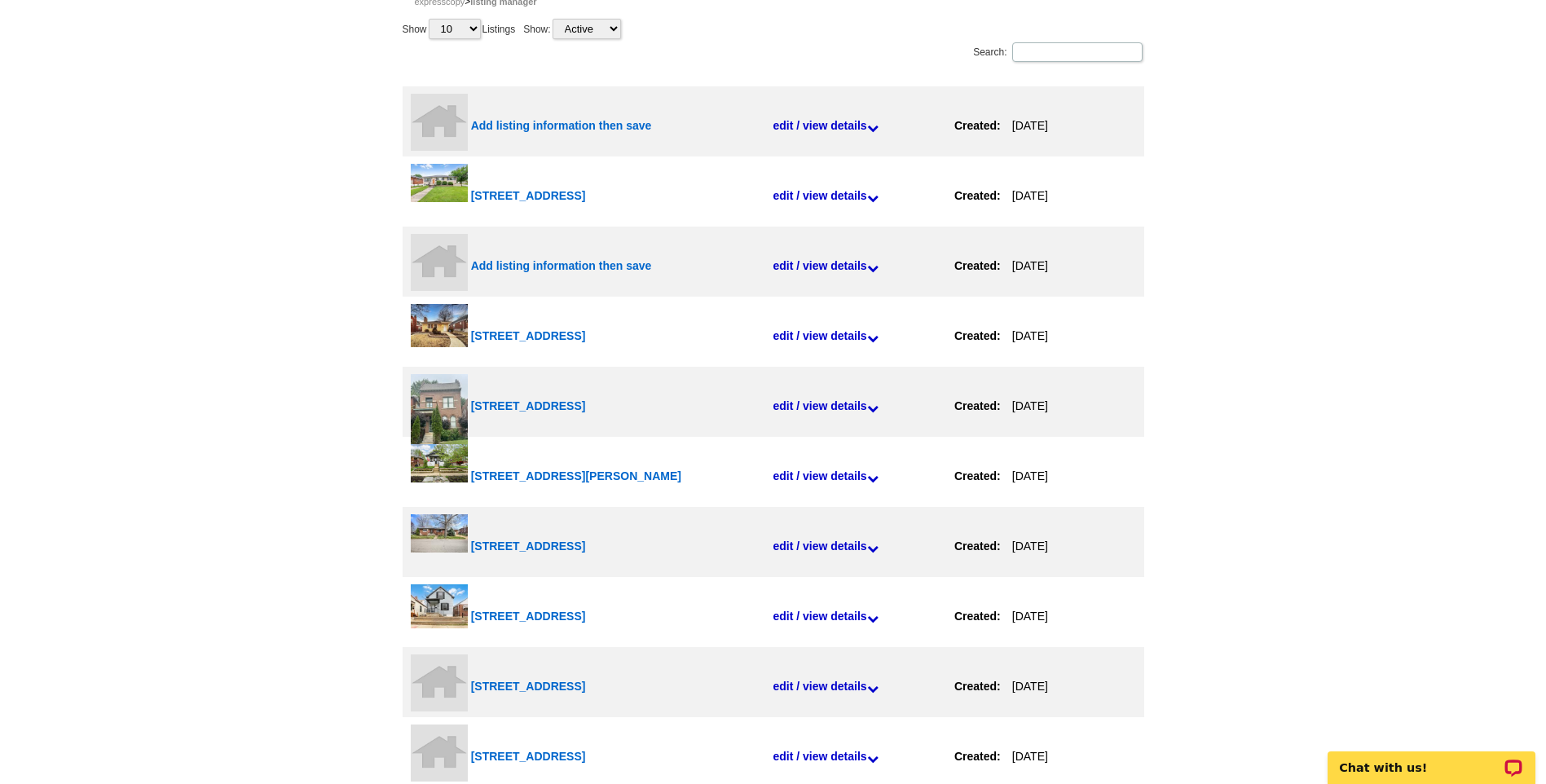
click at [548, 124] on span "Add listing information then save" at bounding box center [561, 125] width 181 height 13
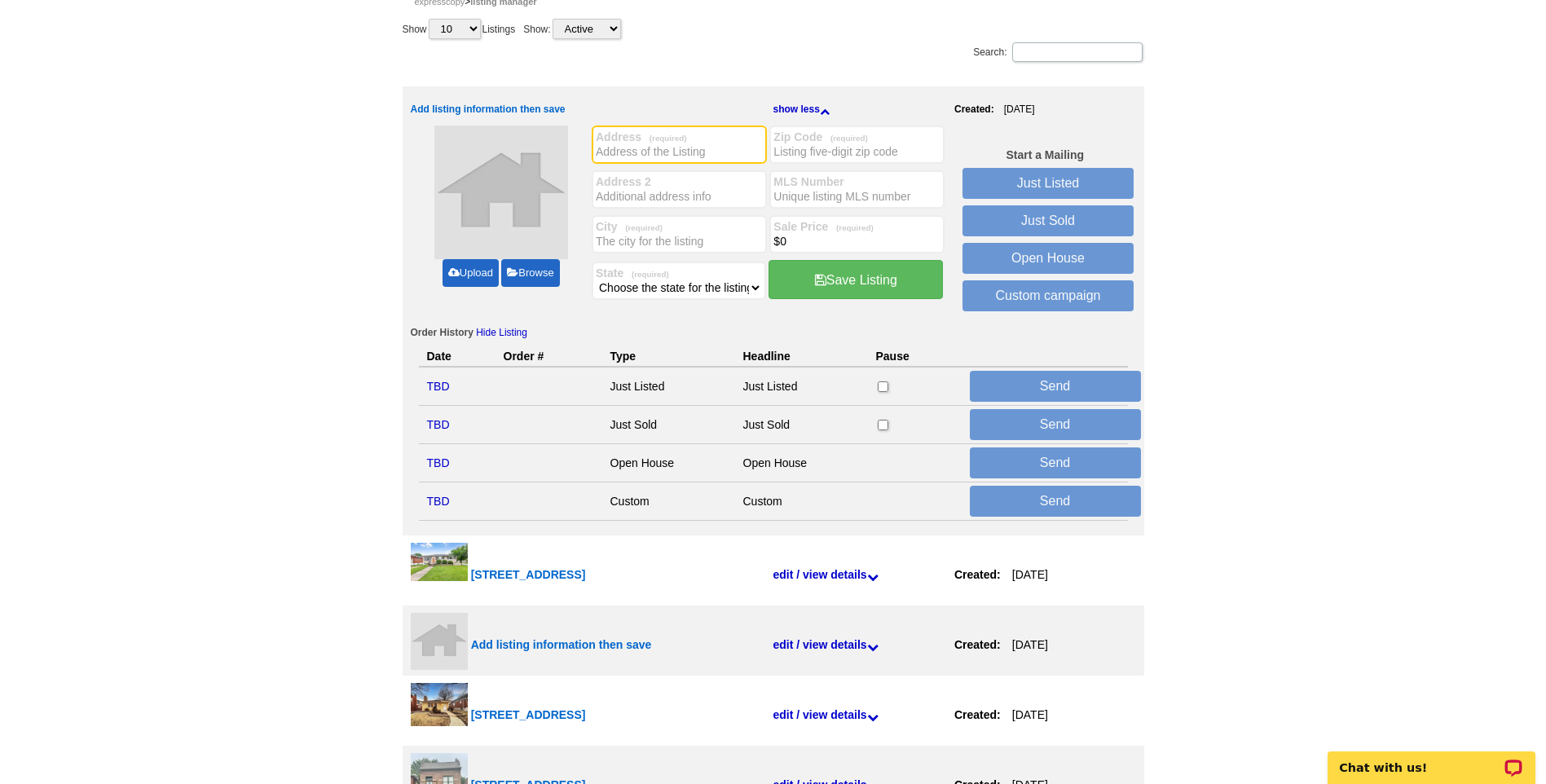
click at [464, 275] on link "Upload" at bounding box center [470, 273] width 56 height 28
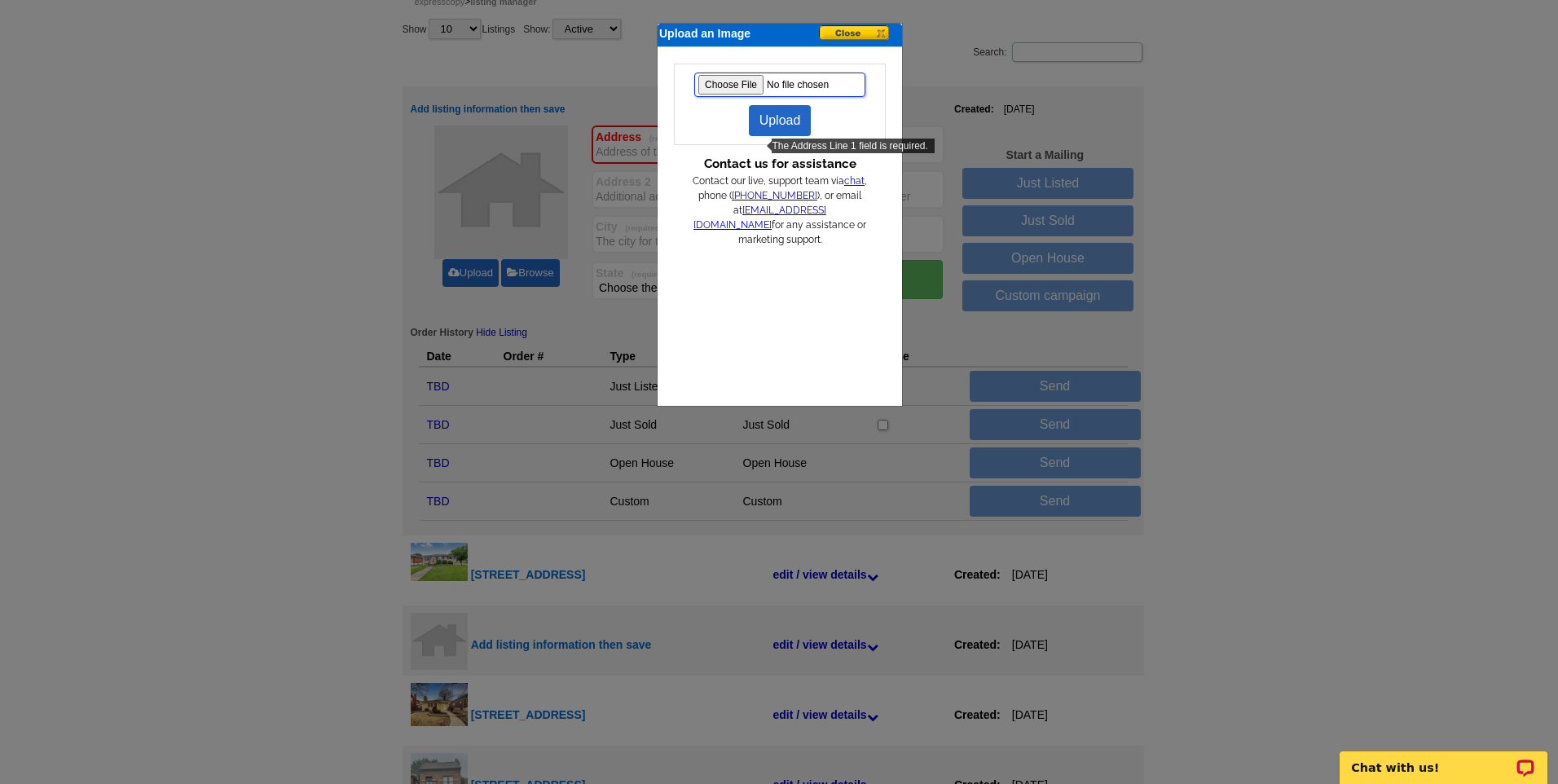
click at [744, 89] on input "file" at bounding box center [779, 85] width 171 height 24
type input "C:\fakepath\1-web-or-mls-186A8727.jpg"
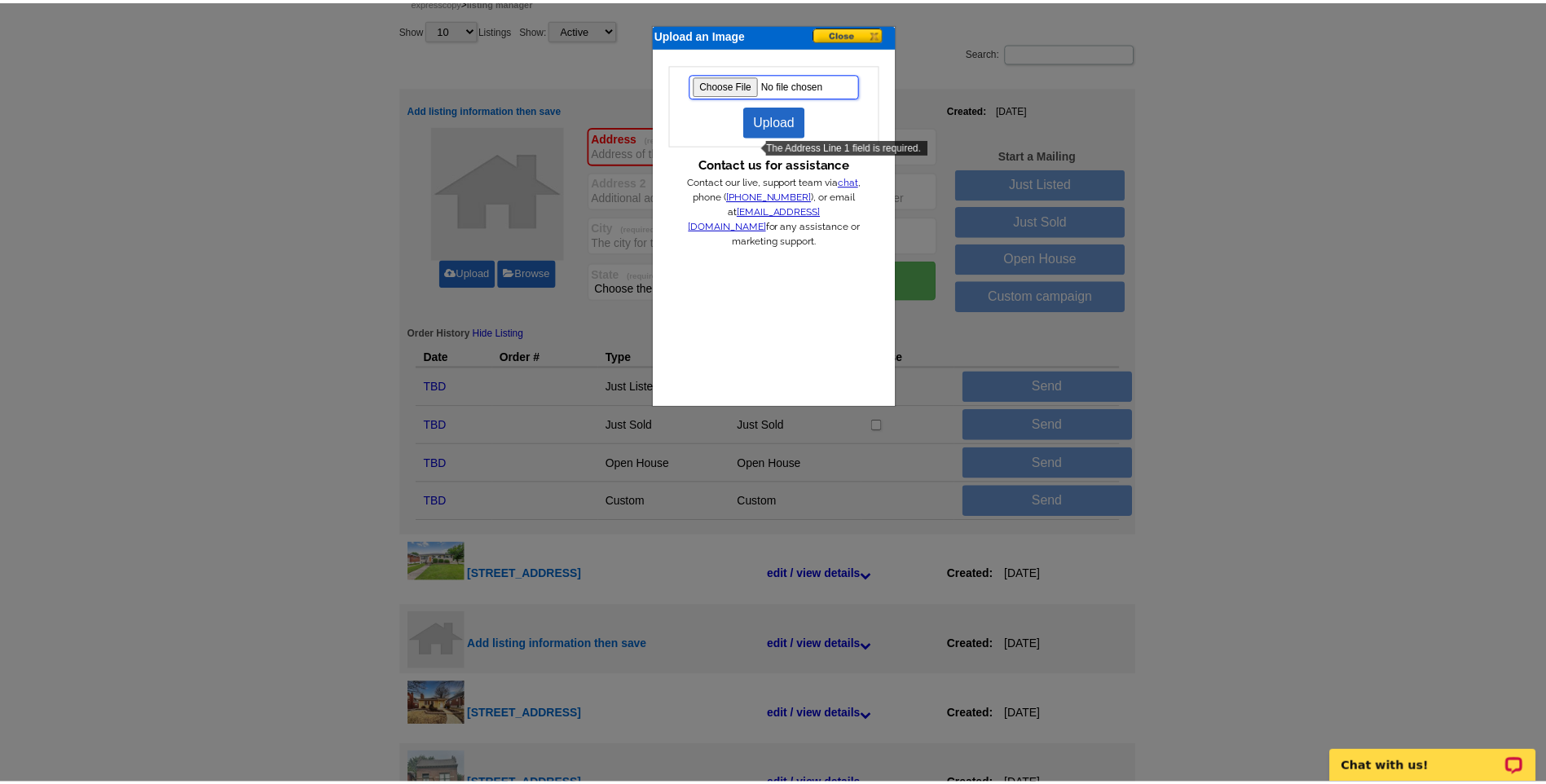
scroll to position [0, 0]
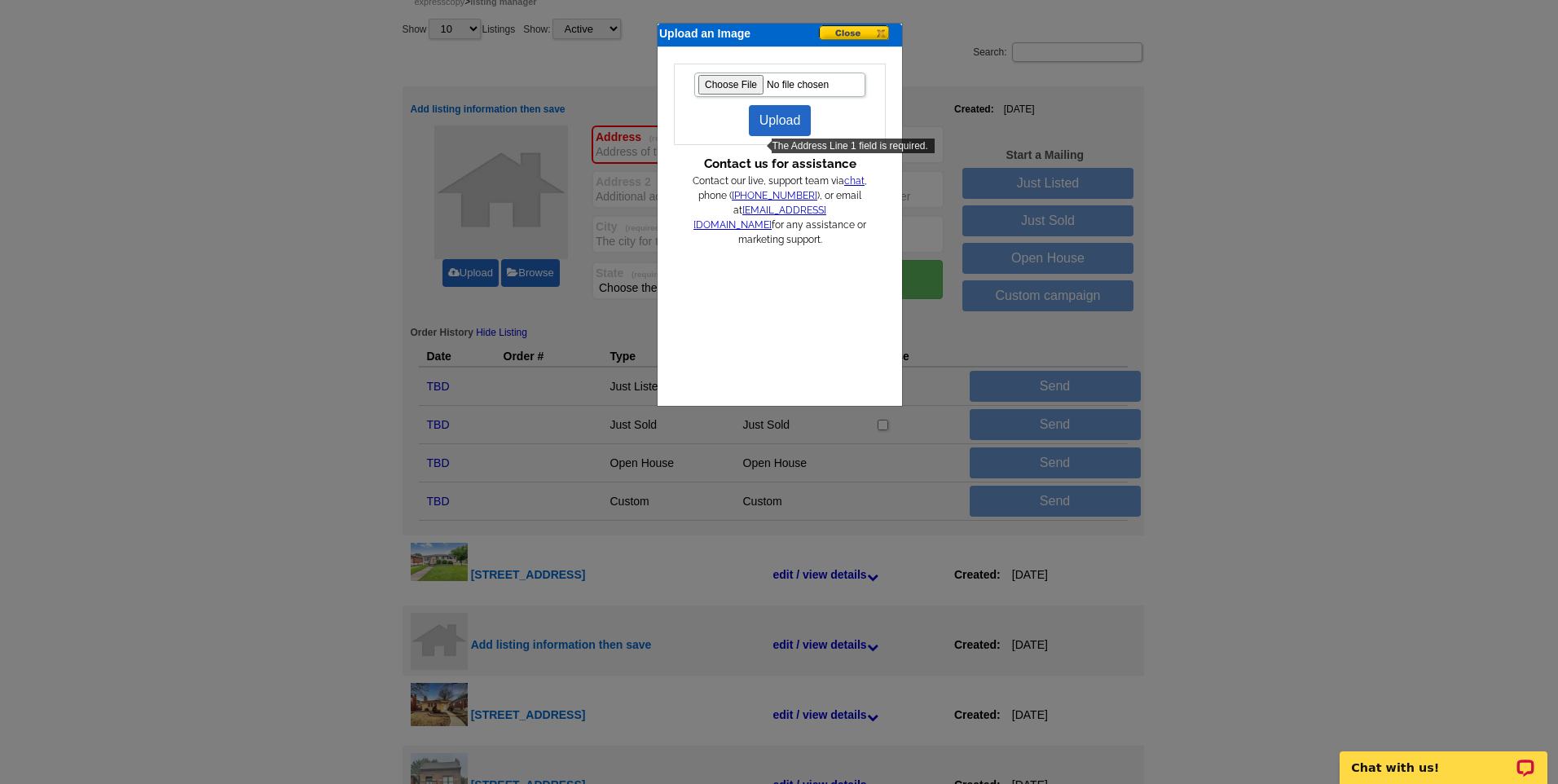
click at [788, 119] on link "Upload" at bounding box center [780, 120] width 63 height 31
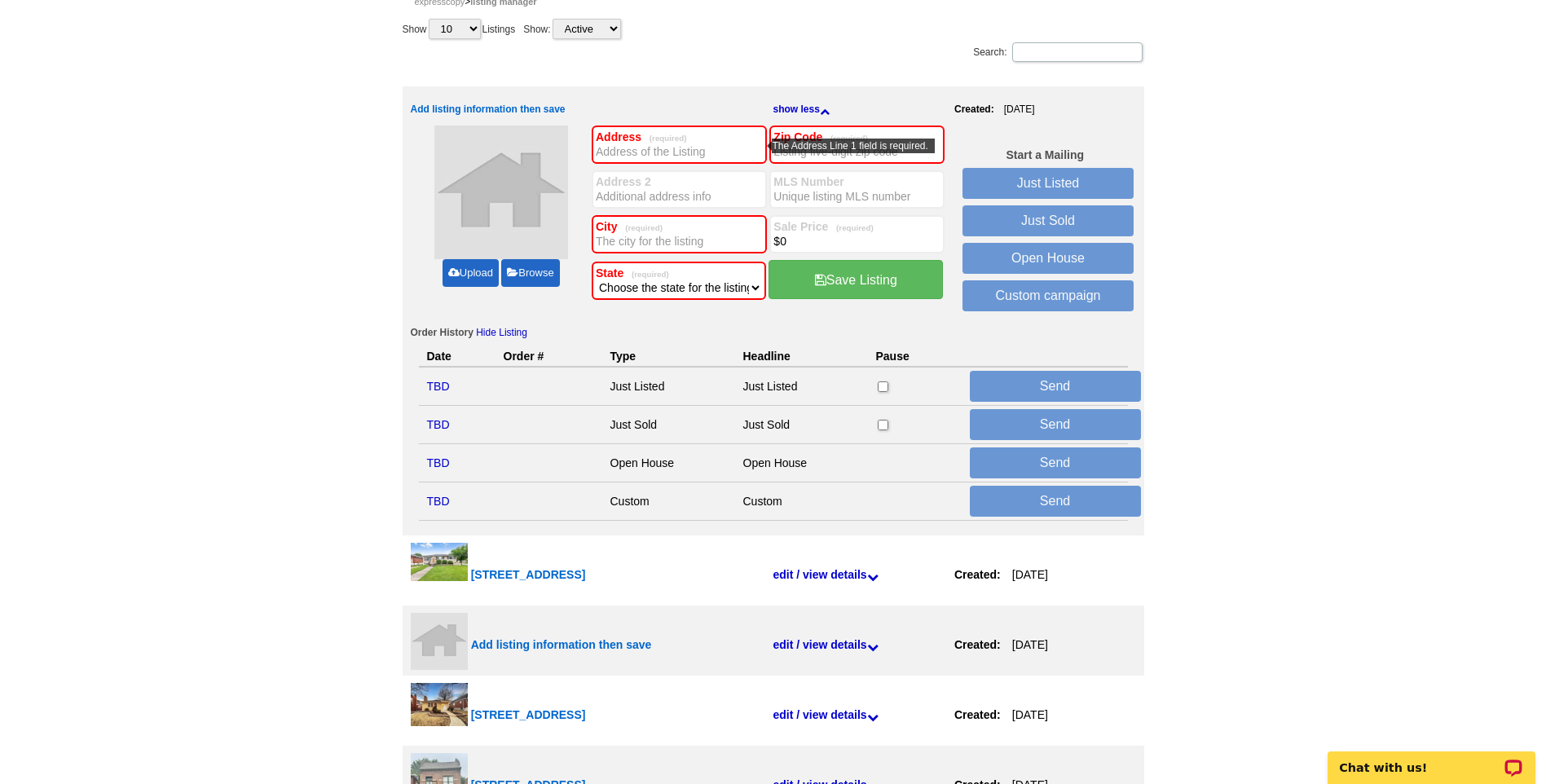
click at [646, 156] on input "Address (required)" at bounding box center [679, 151] width 167 height 16
type input "[STREET_ADDRESS]"
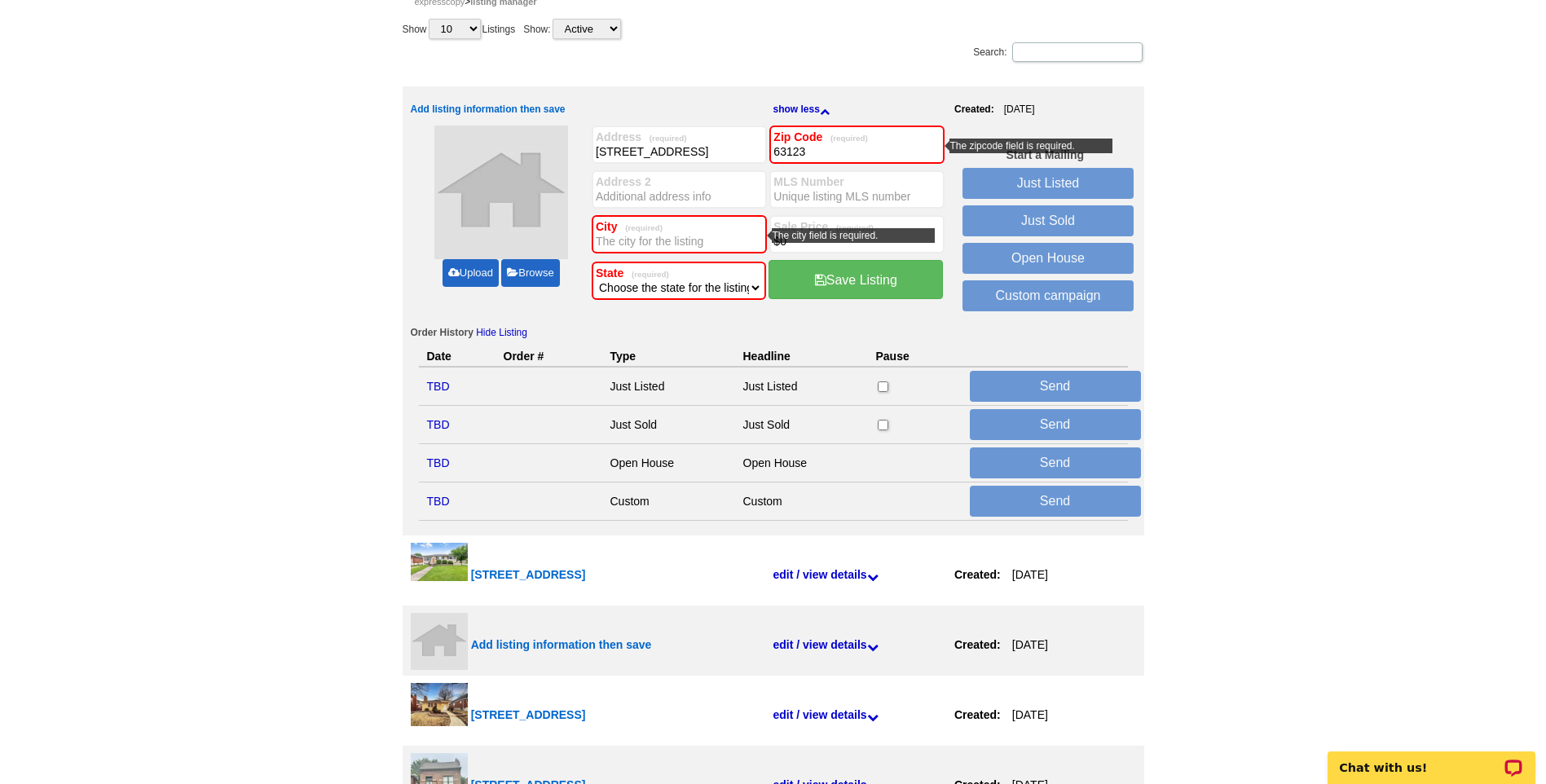
type input "63123"
click at [629, 240] on input "City (required)" at bounding box center [679, 241] width 167 height 16
type input "[GEOGRAPHIC_DATA]"
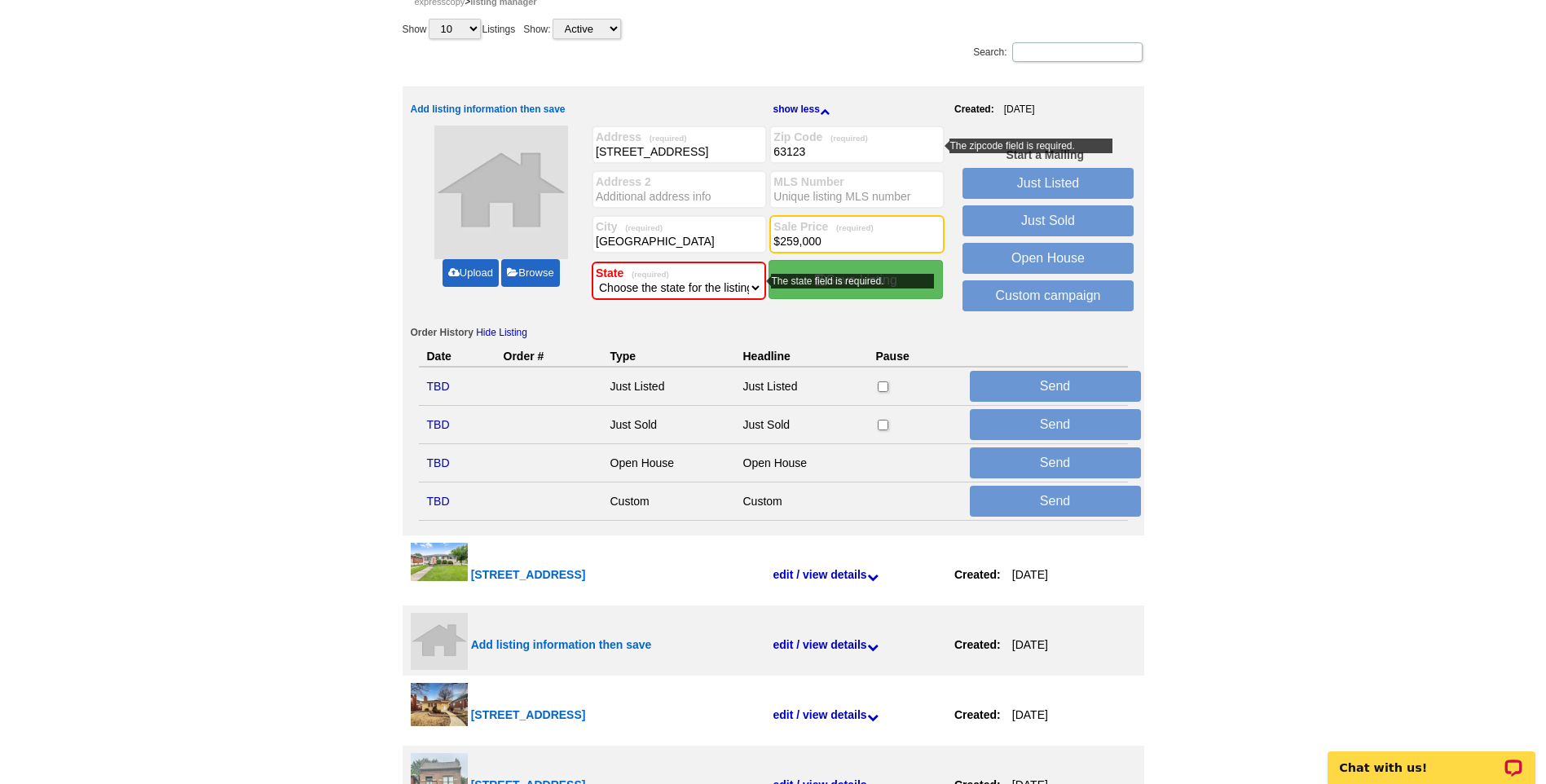
type input "$259,000"
click at [647, 295] on select "Choose the state for the listing Alabama Alaska Arizona Arkansas California Col…" at bounding box center [679, 287] width 166 height 16
select select "26"
click at [596, 280] on select "Choose the state for the listing Alabama Alaska Arizona Arkansas California Col…" at bounding box center [679, 287] width 166 height 16
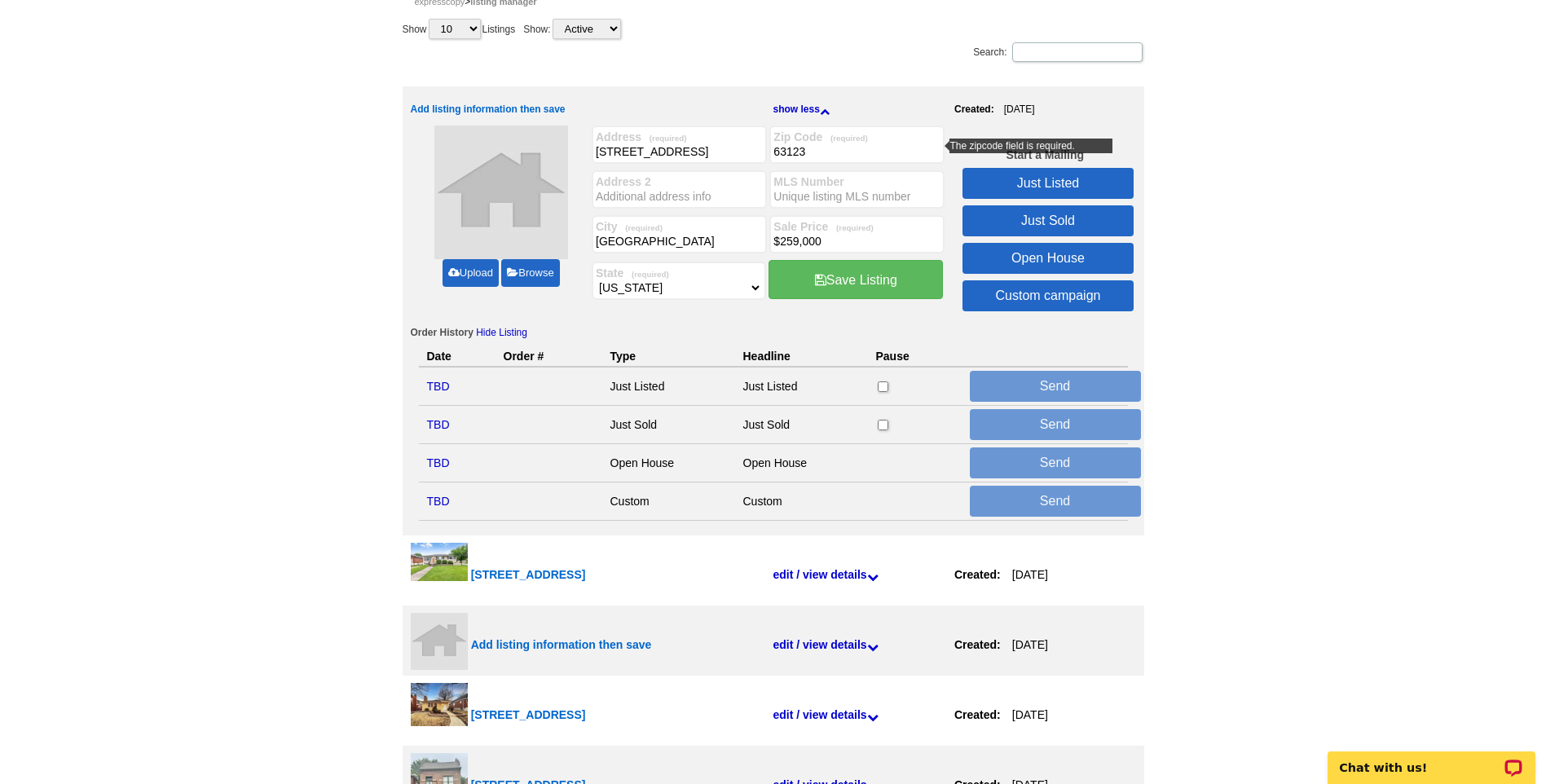
click at [847, 282] on link "Save Listing" at bounding box center [855, 279] width 174 height 39
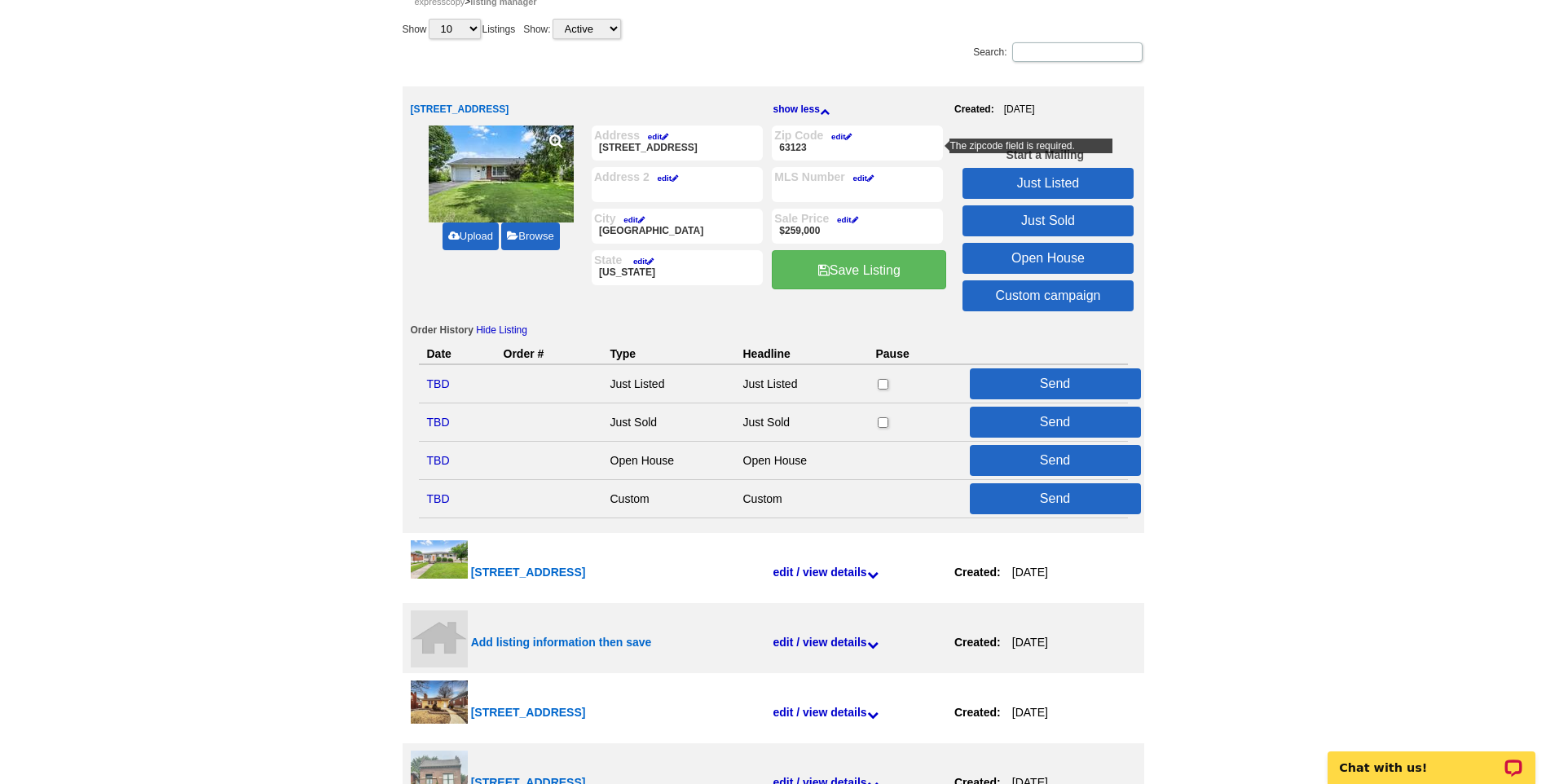
click at [866, 181] on link "edit" at bounding box center [859, 178] width 29 height 9
click at [0, 0] on input "MLS Number" at bounding box center [0, 0] width 0 height 0
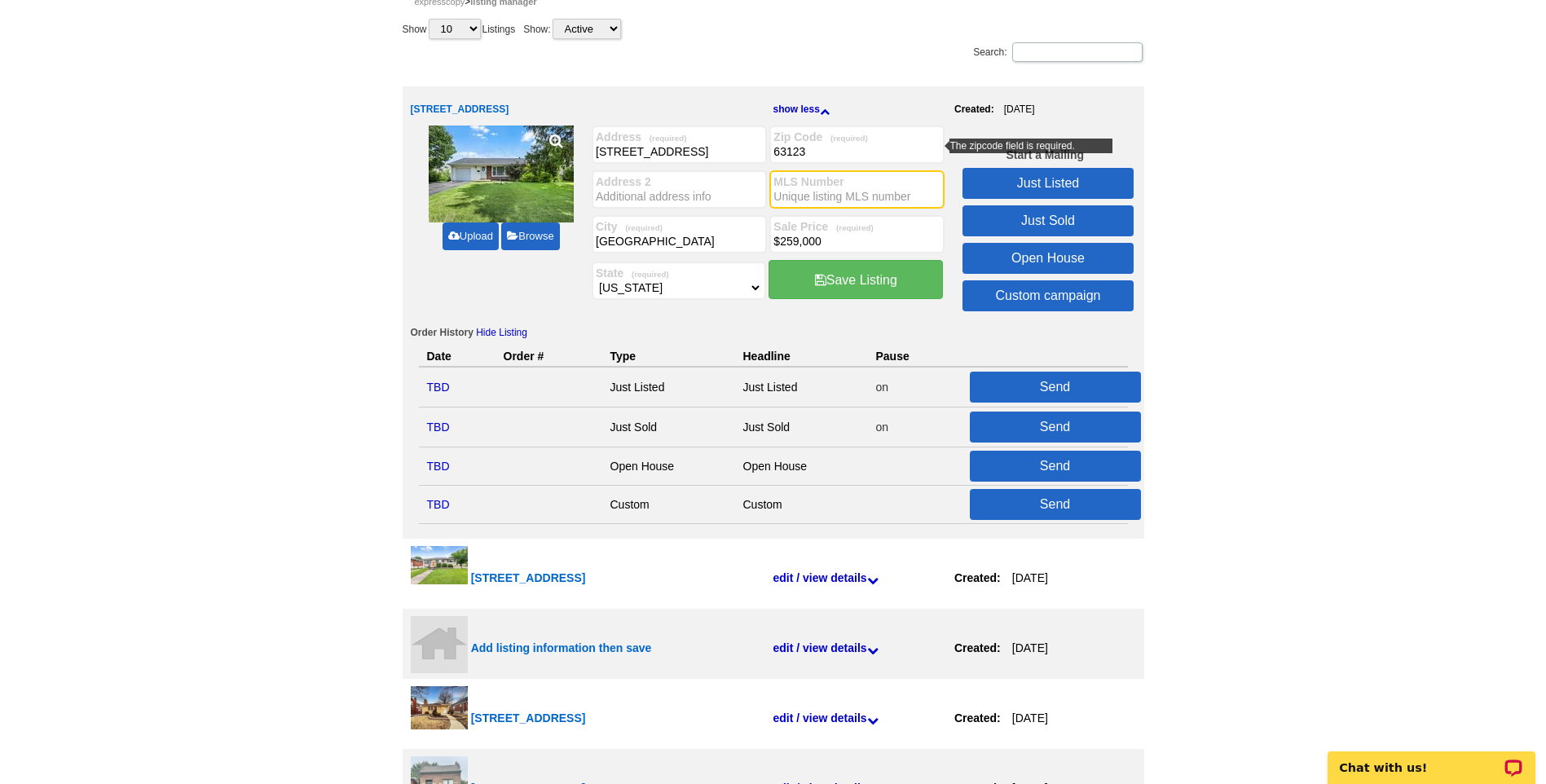
paste input "25045858"
type input "25045858"
click at [854, 280] on link "Save Listing" at bounding box center [855, 279] width 174 height 39
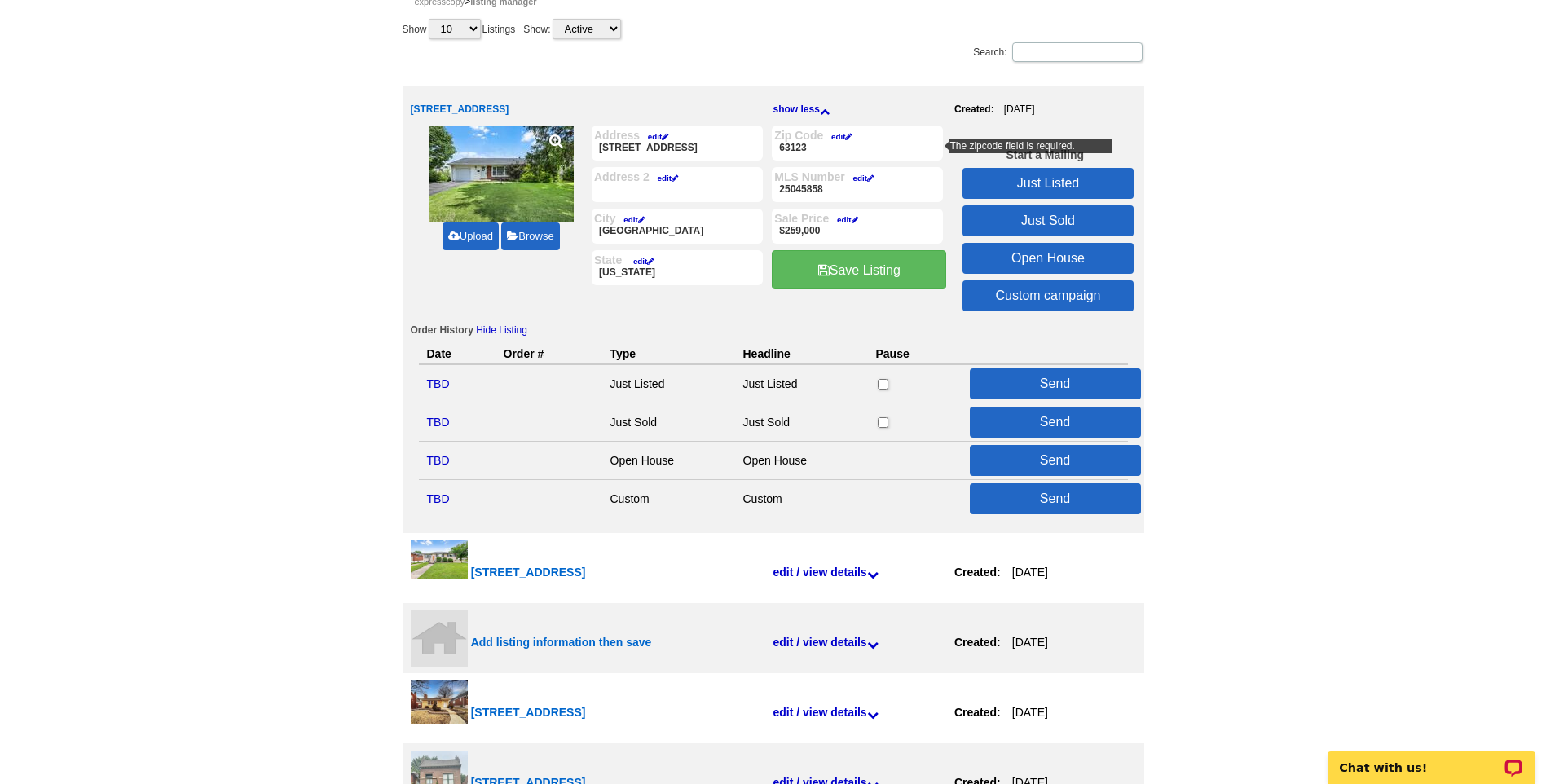
click at [1018, 219] on link "Just Sold" at bounding box center [1047, 220] width 171 height 31
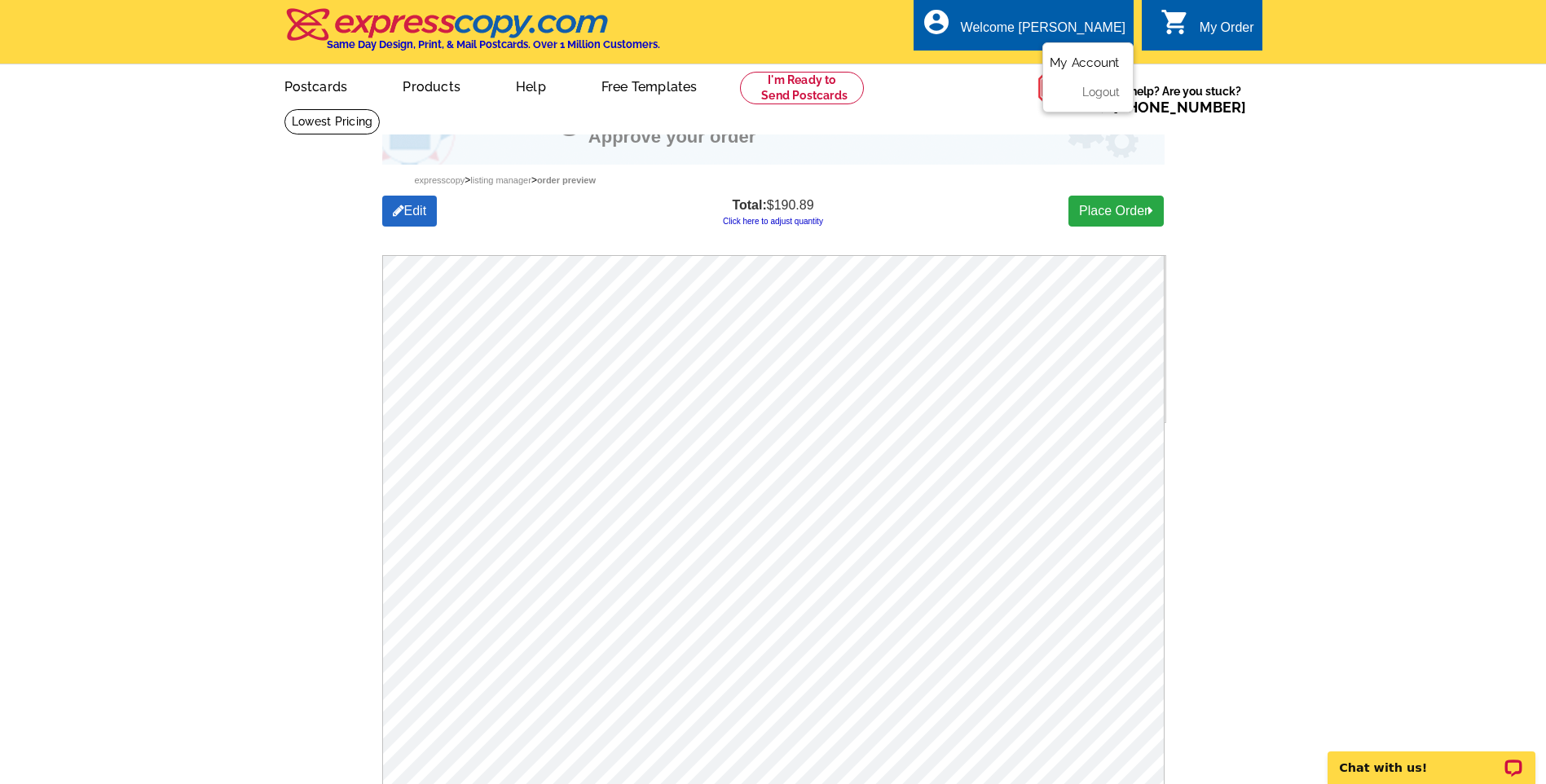
click at [1092, 64] on link "My Account" at bounding box center [1084, 62] width 70 height 15
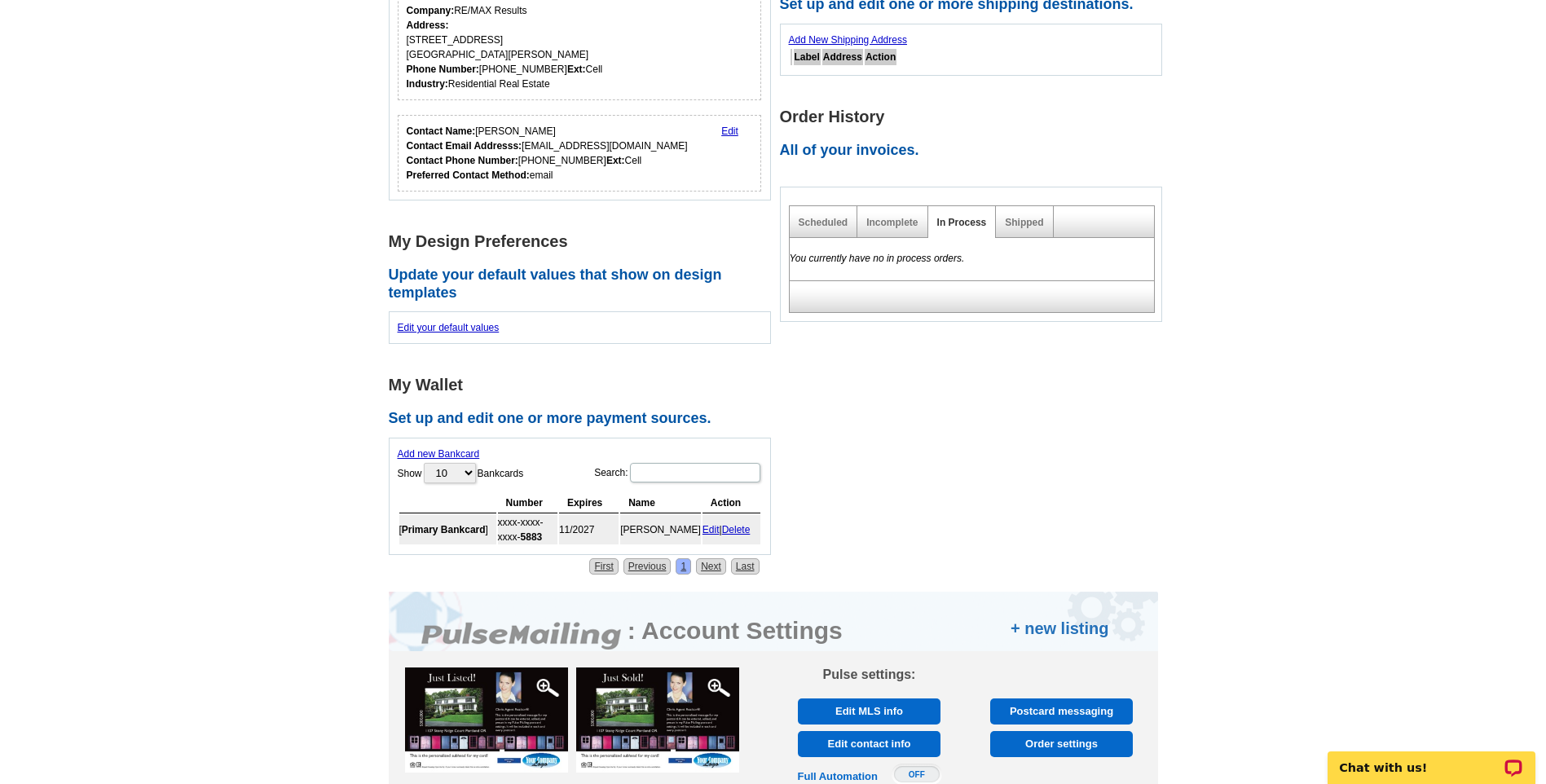
scroll to position [570, 0]
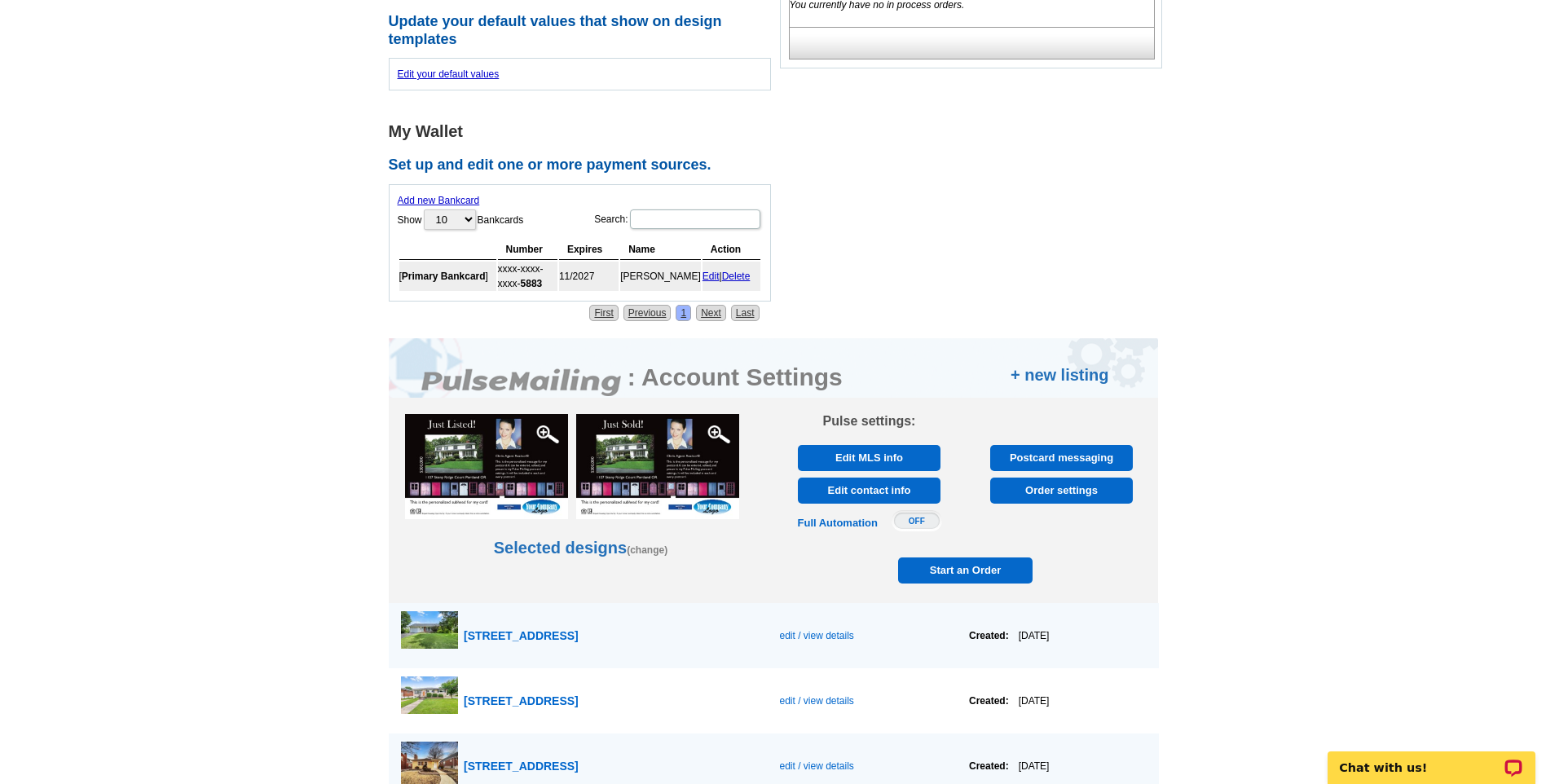
click at [1058, 486] on span "Order settings" at bounding box center [1061, 490] width 133 height 26
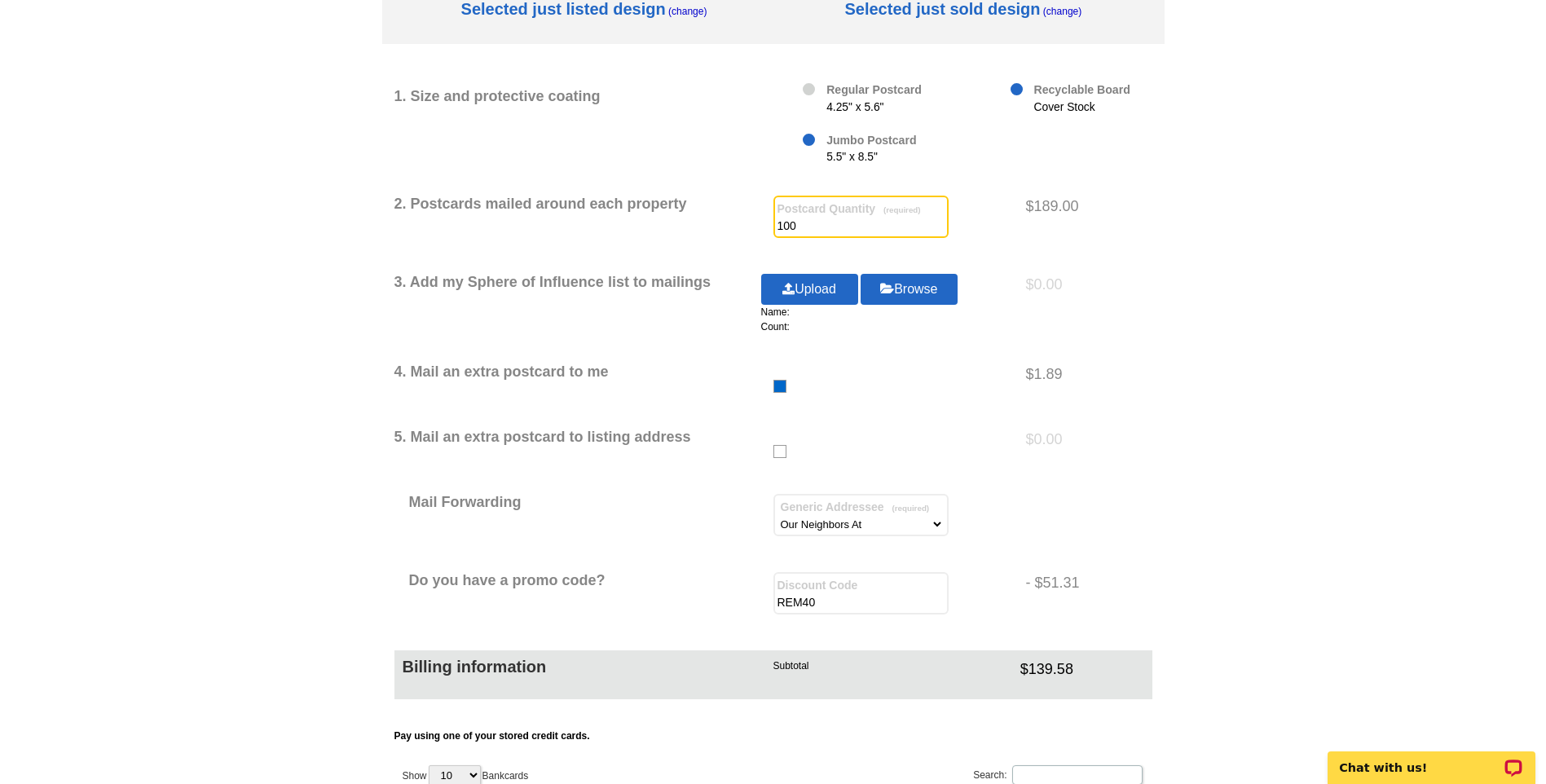
scroll to position [489, 0]
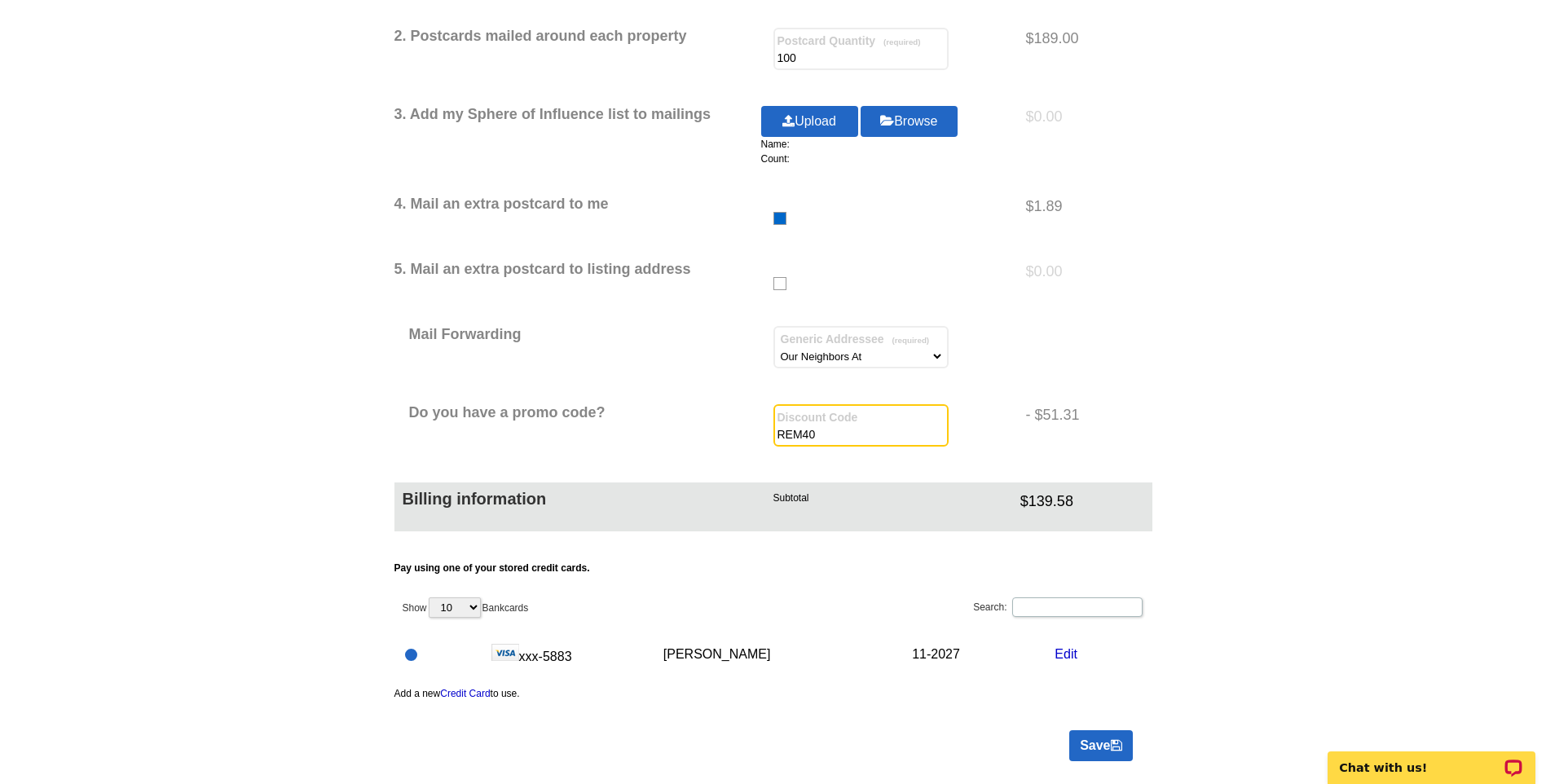
drag, startPoint x: 823, startPoint y: 429, endPoint x: 722, endPoint y: 420, distance: 101.4
click at [722, 420] on div "Do you have a promo code? Discount Code REM40 - $51.31" at bounding box center [773, 428] width 758 height 49
click at [1092, 743] on link "Save" at bounding box center [1100, 745] width 63 height 31
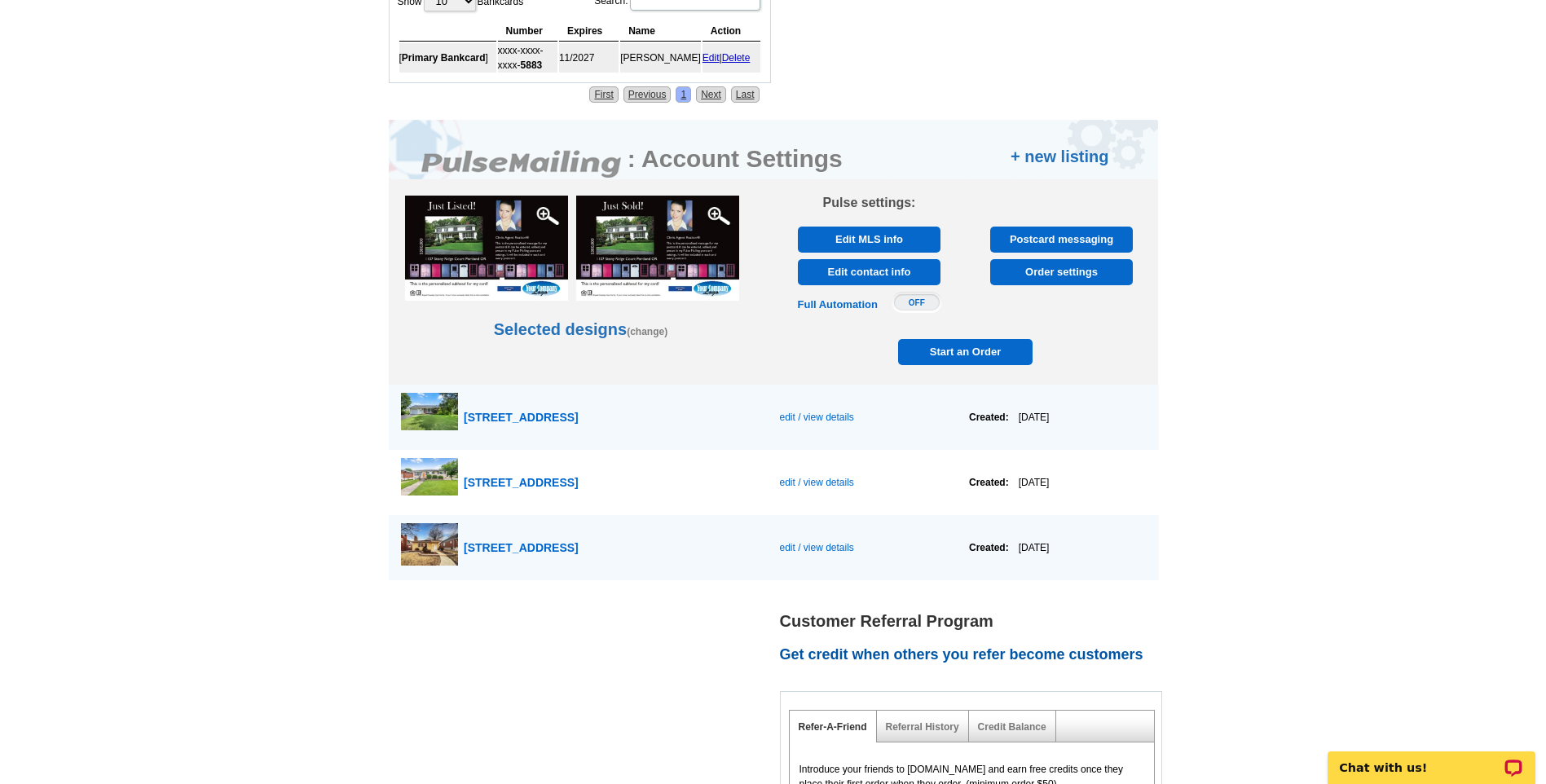
click at [820, 417] on span "edit / view details" at bounding box center [816, 416] width 74 height 11
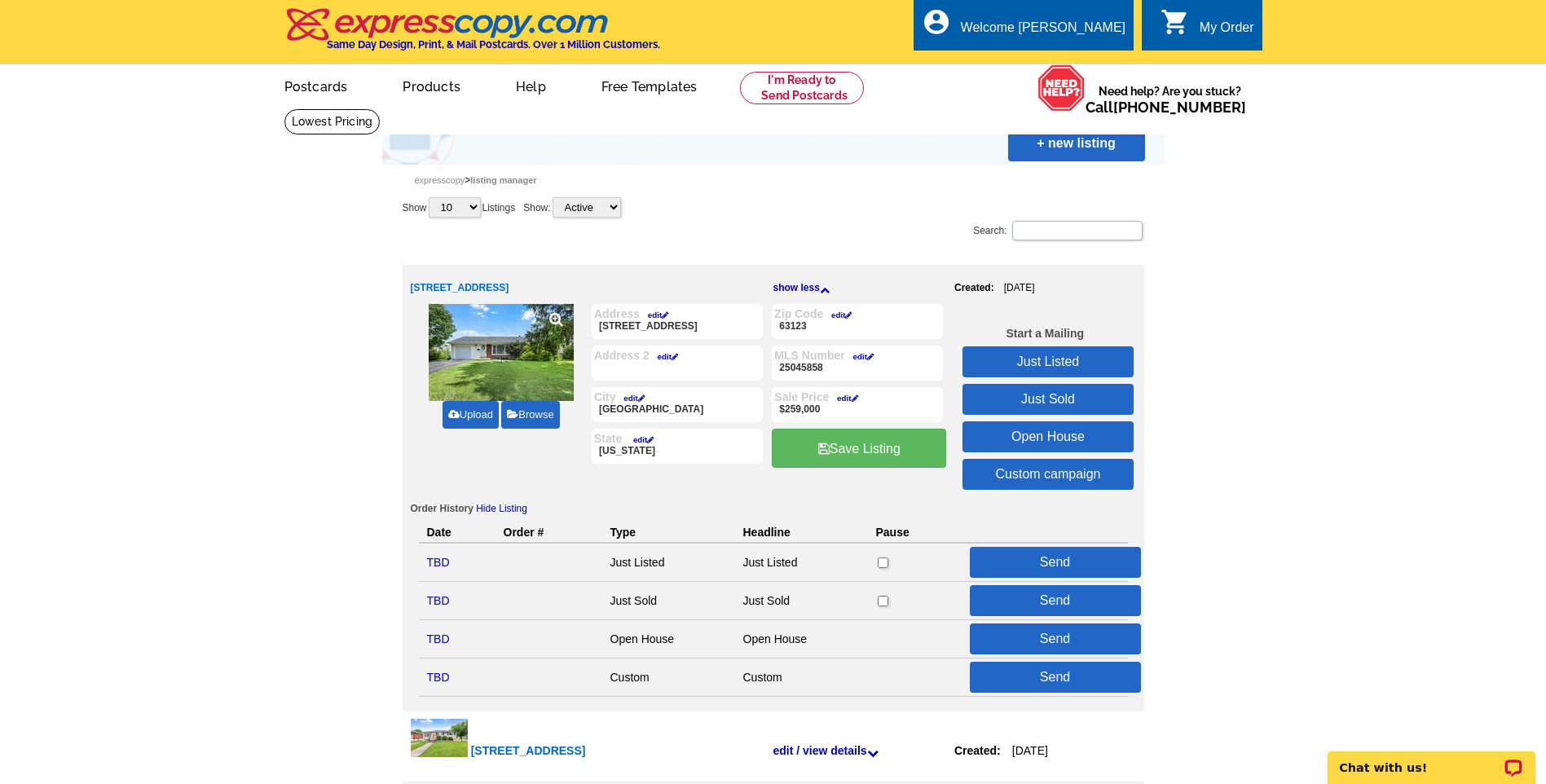
click at [1057, 398] on link "Just Sold" at bounding box center [1047, 399] width 171 height 31
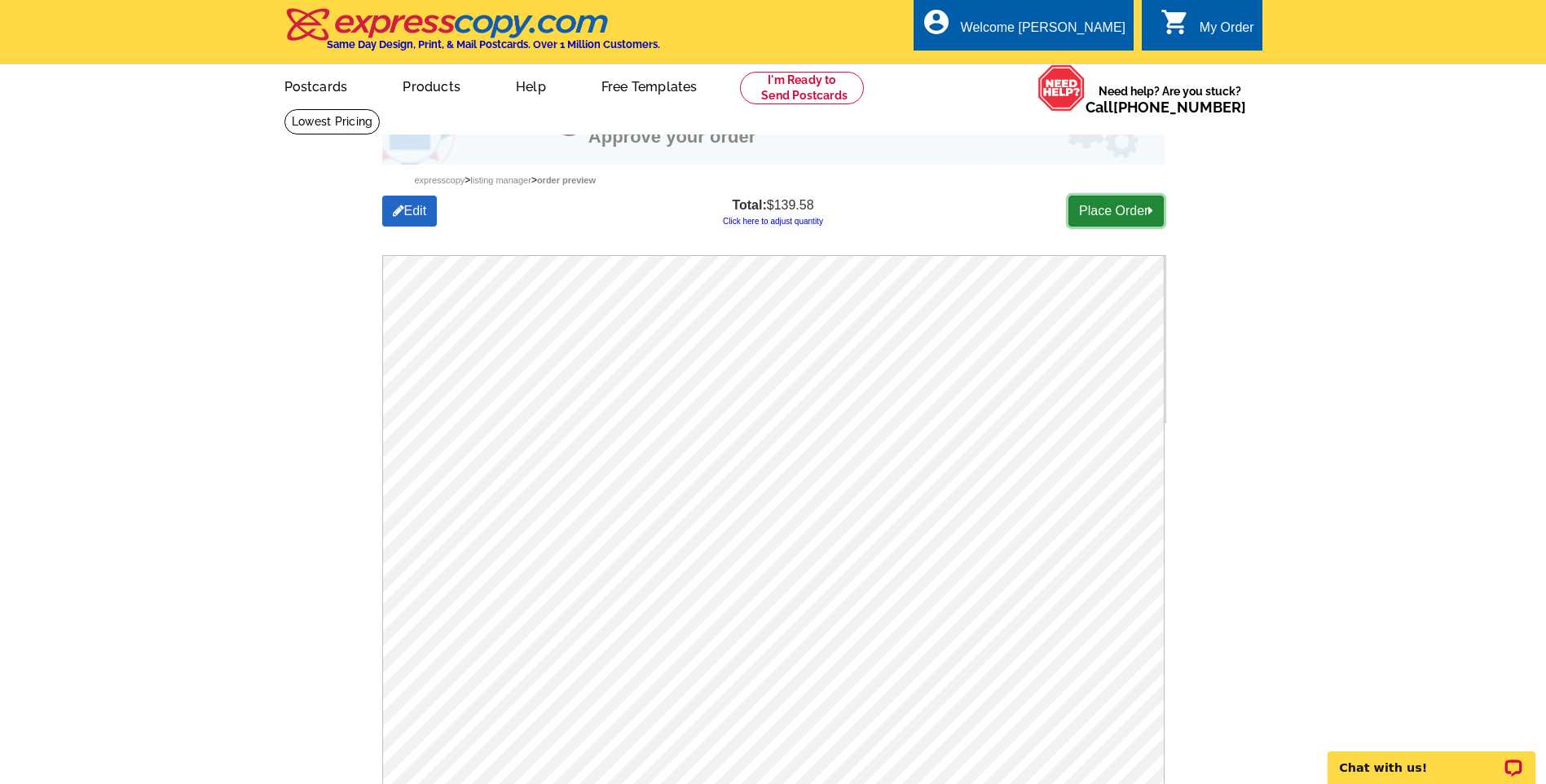
click at [1122, 211] on link "Place Order" at bounding box center [1115, 211] width 95 height 31
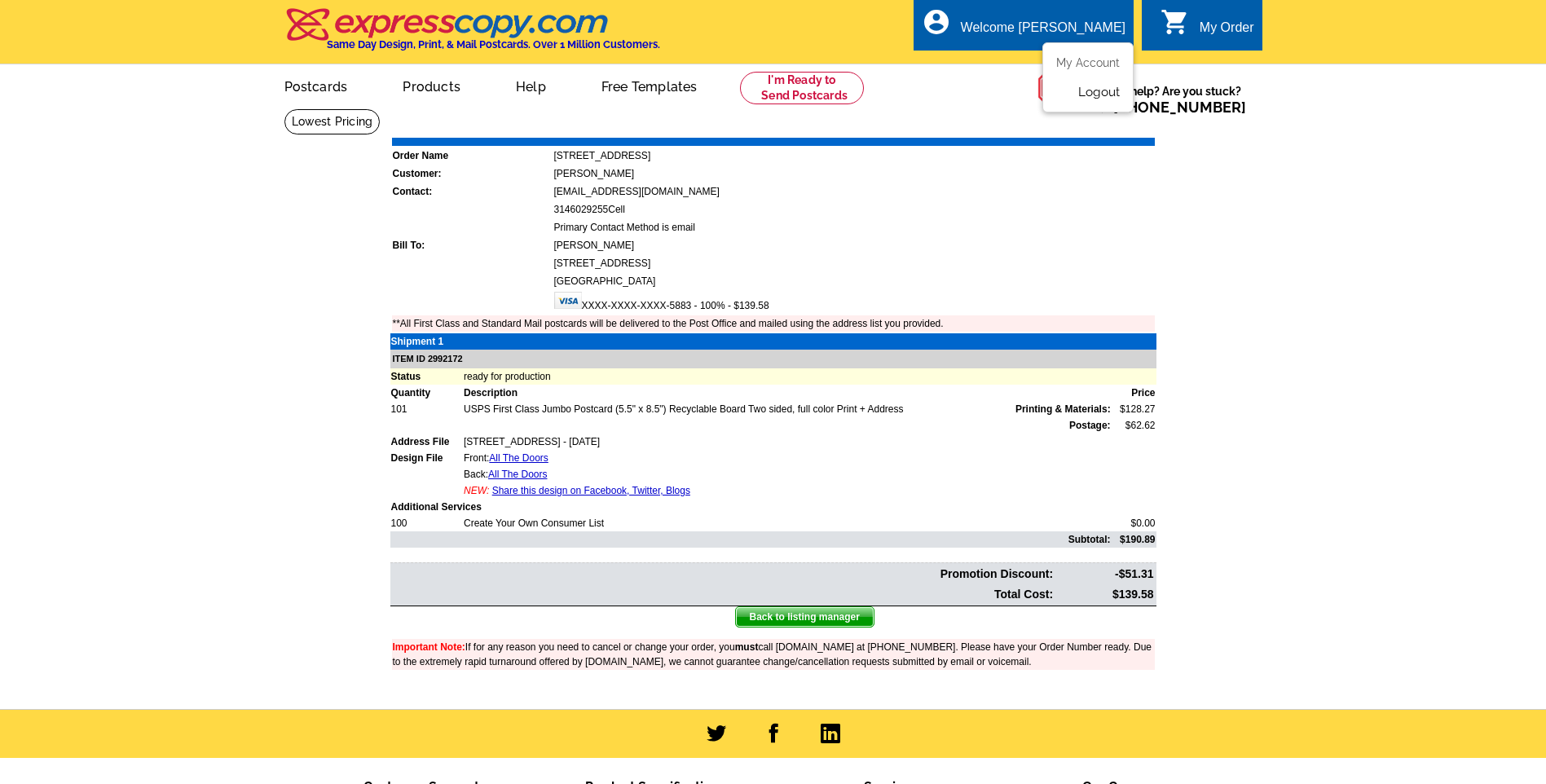
click at [1114, 89] on link "Logout" at bounding box center [1099, 92] width 42 height 15
